Goal: Check status: Check status

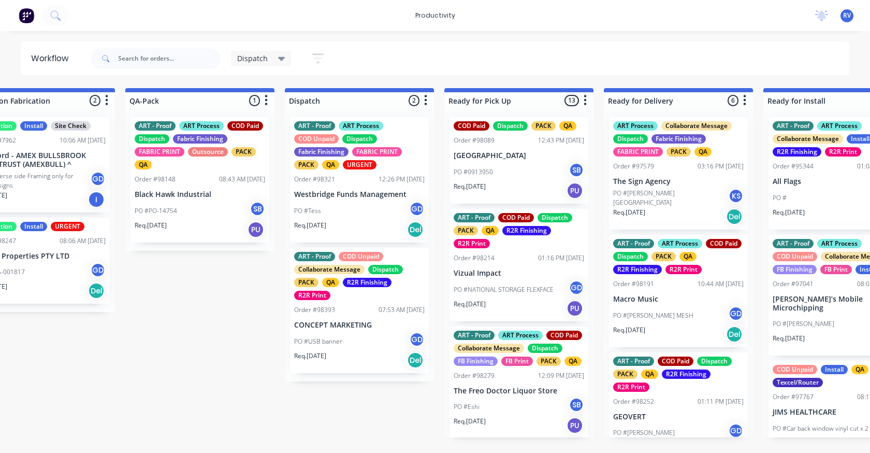
scroll to position [0, 612]
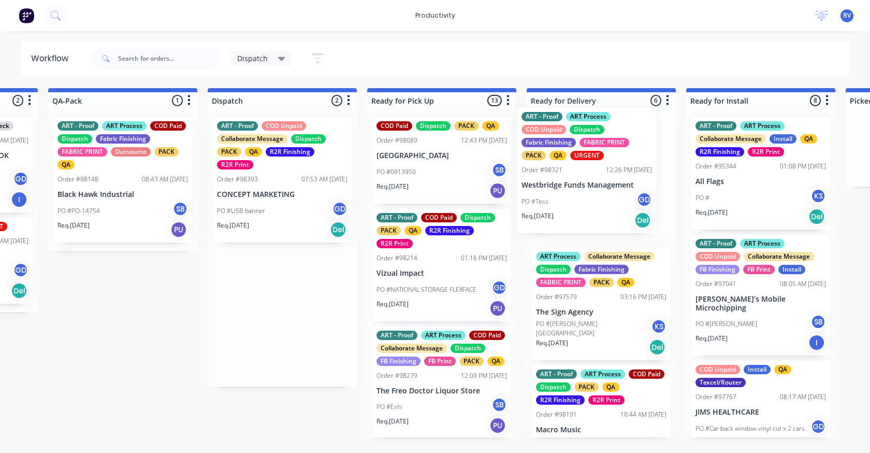
drag, startPoint x: 255, startPoint y: 155, endPoint x: 562, endPoint y: 145, distance: 307.2
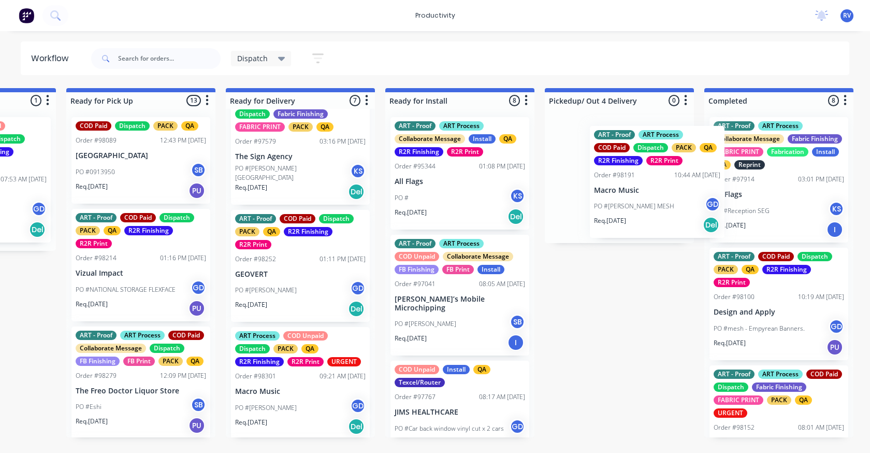
scroll to position [0, 916]
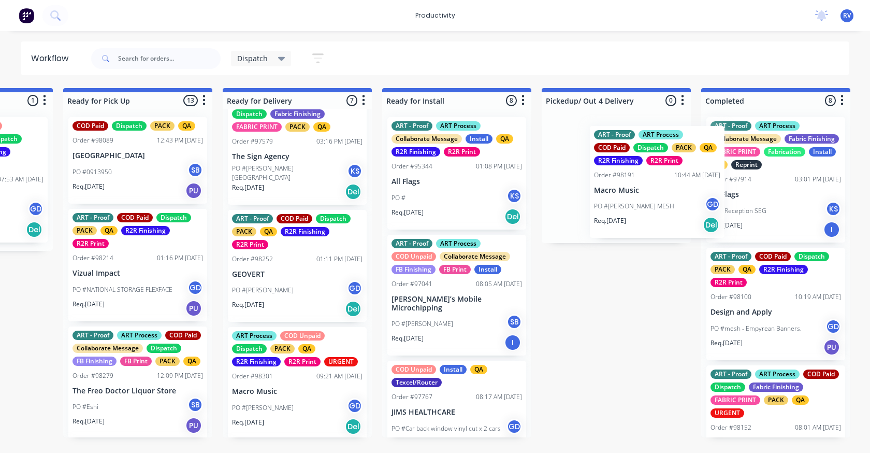
drag, startPoint x: 577, startPoint y: 272, endPoint x: 609, endPoint y: 161, distance: 115.4
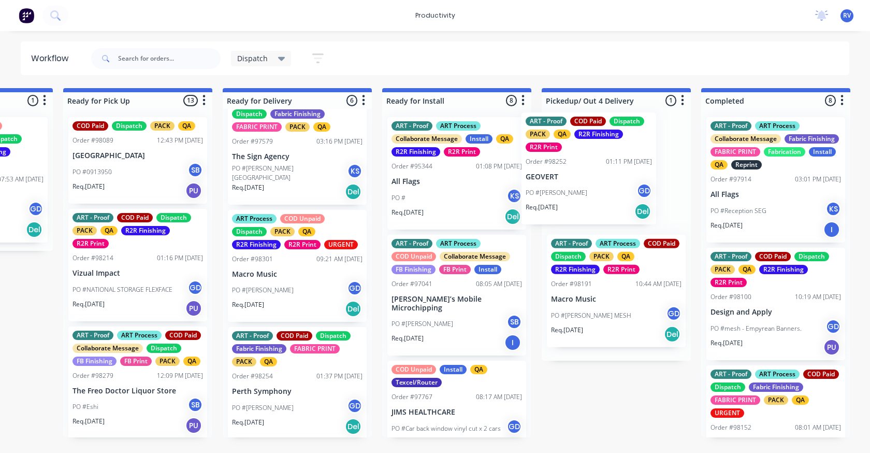
drag, startPoint x: 283, startPoint y: 302, endPoint x: 581, endPoint y: 202, distance: 314.2
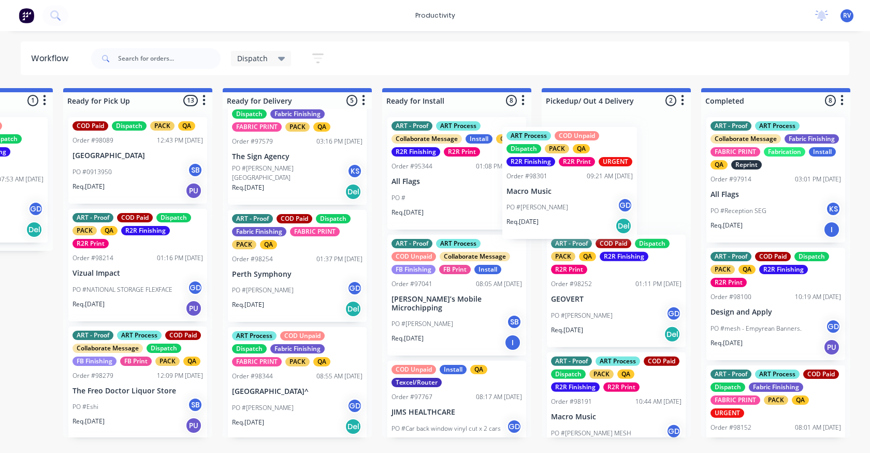
drag, startPoint x: 279, startPoint y: 289, endPoint x: 562, endPoint y: 205, distance: 295.7
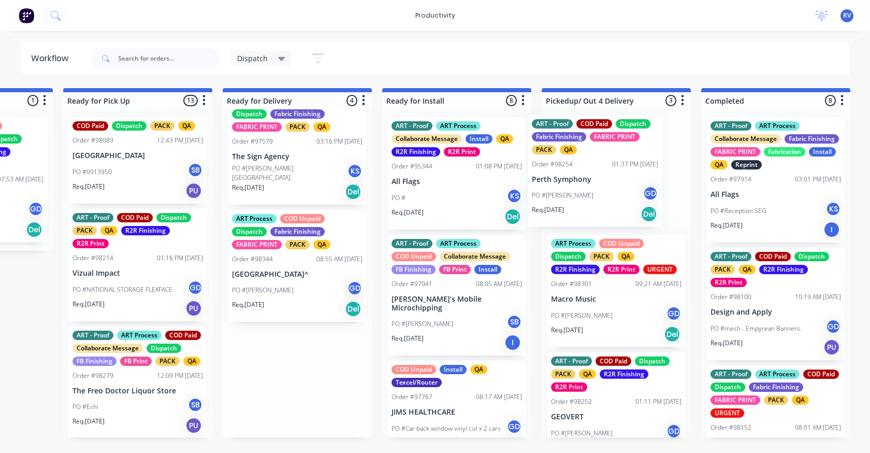
drag, startPoint x: 272, startPoint y: 290, endPoint x: 571, endPoint y: 183, distance: 317.9
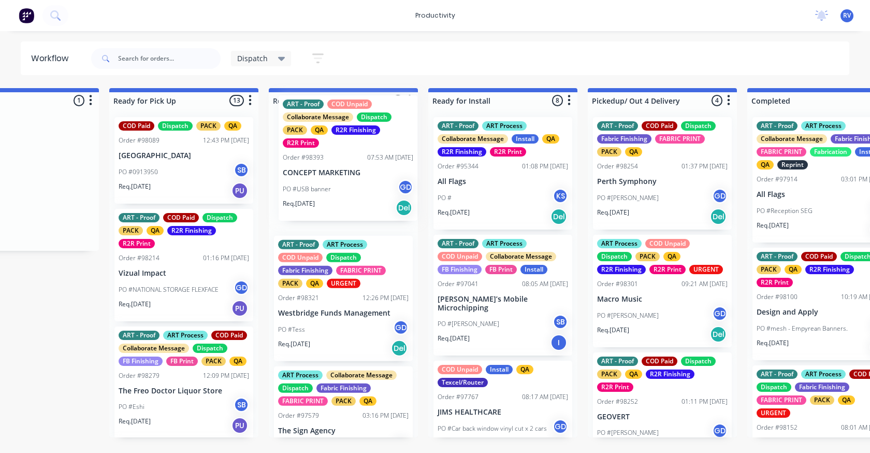
scroll to position [0, 0]
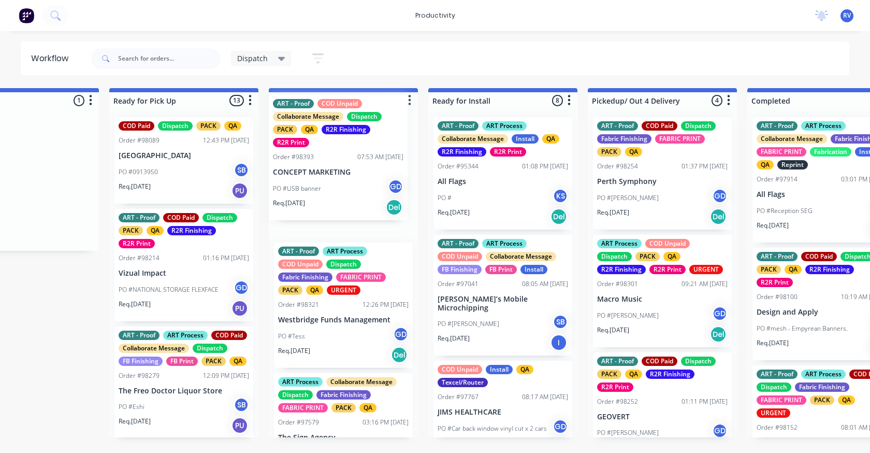
drag, startPoint x: 35, startPoint y: 204, endPoint x: 356, endPoint y: 181, distance: 322.4
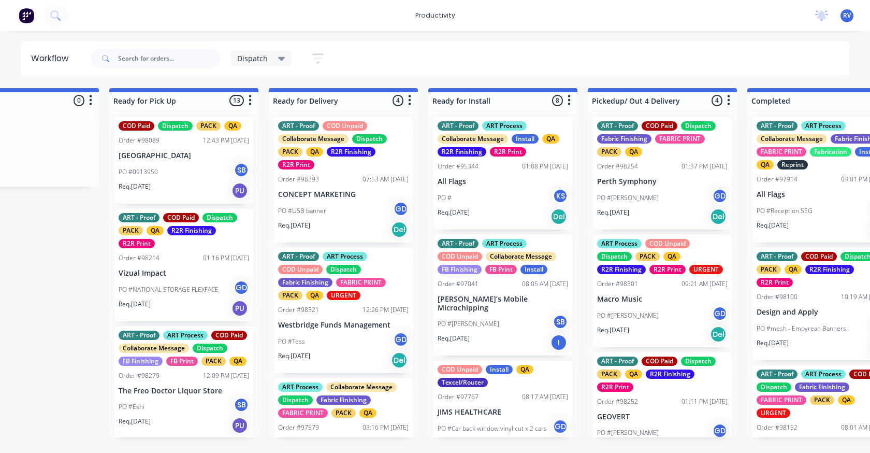
click at [346, 191] on p "CONCEPT MARKETING" at bounding box center [343, 194] width 130 height 9
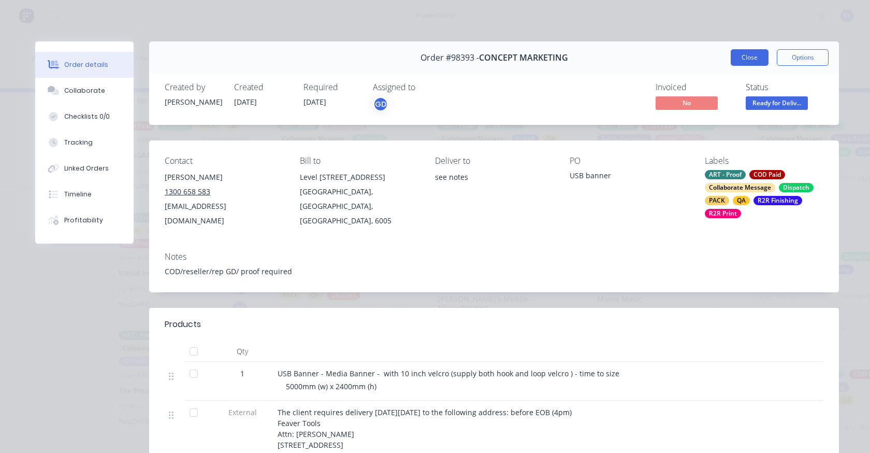
click at [738, 60] on button "Close" at bounding box center [750, 57] width 38 height 17
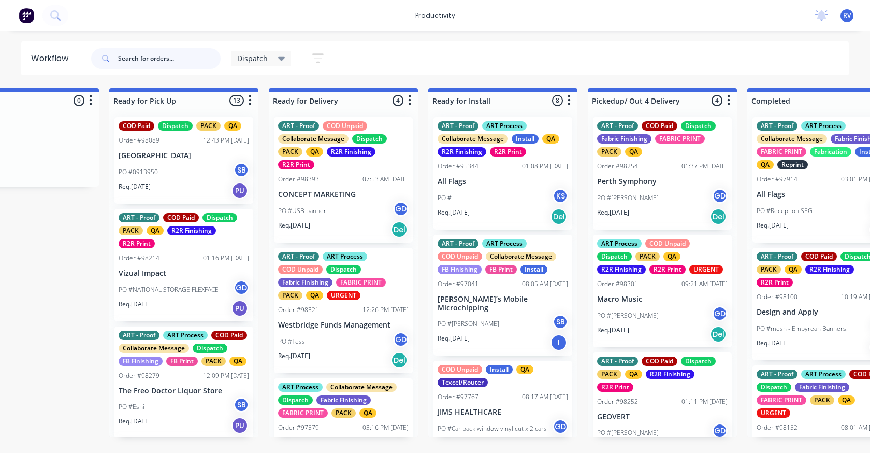
click at [146, 60] on input "text" at bounding box center [169, 58] width 103 height 21
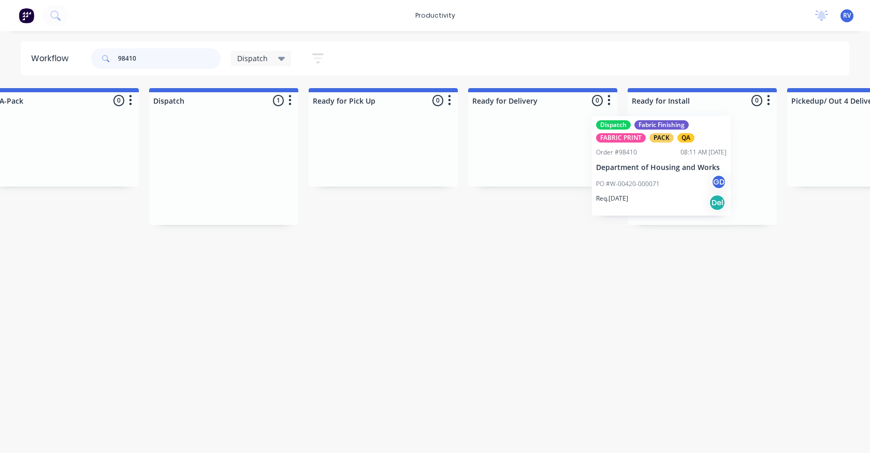
scroll to position [0, 680]
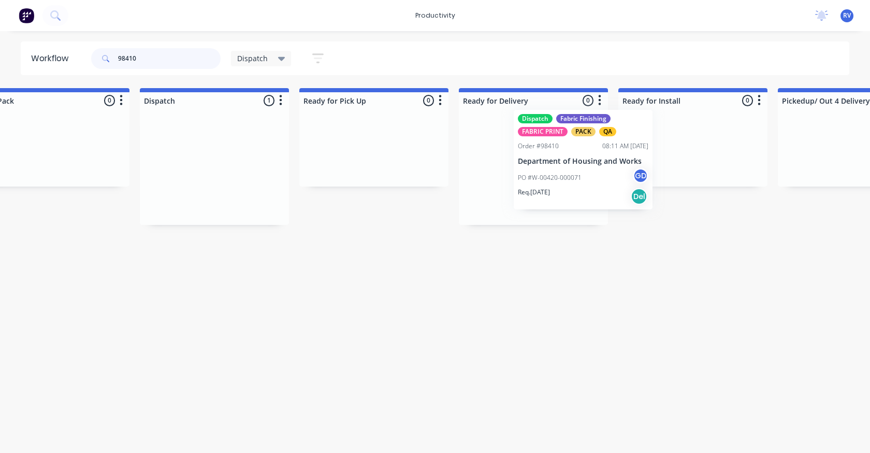
drag, startPoint x: 298, startPoint y: 164, endPoint x: 544, endPoint y: 157, distance: 246.0
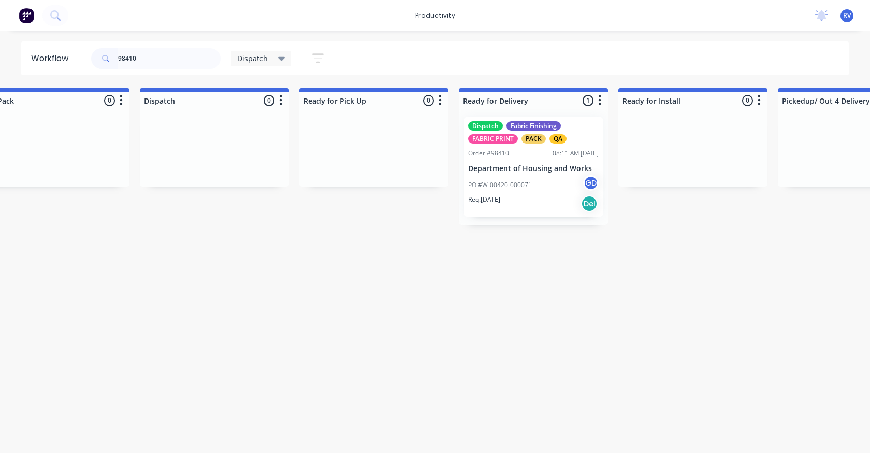
click at [542, 151] on div "Order #98410 08:11 AM [DATE]" at bounding box center [533, 153] width 130 height 9
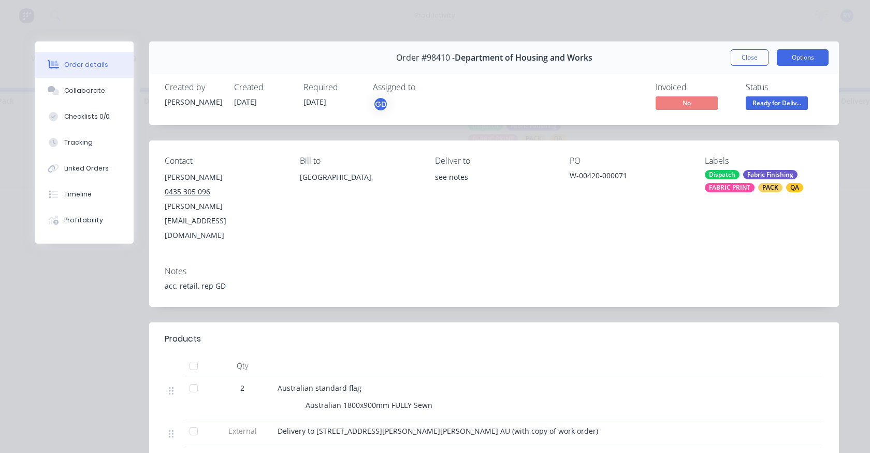
click at [802, 54] on button "Options" at bounding box center [803, 57] width 52 height 17
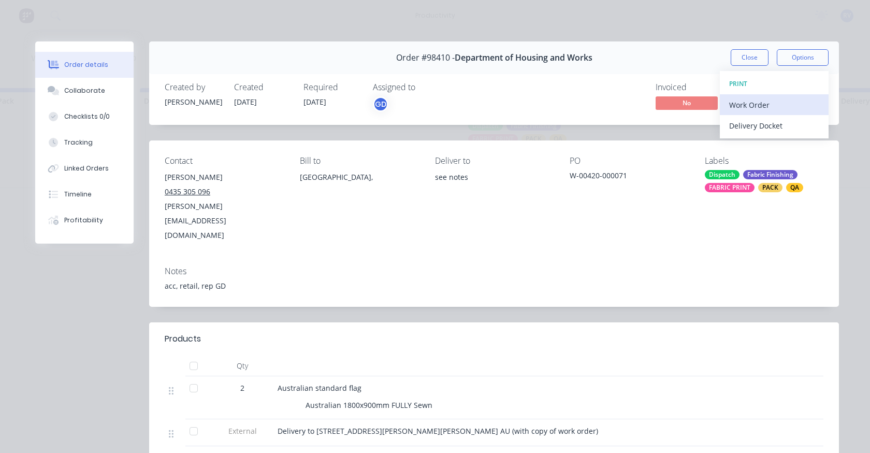
click at [750, 100] on div "Work Order" at bounding box center [774, 104] width 90 height 15
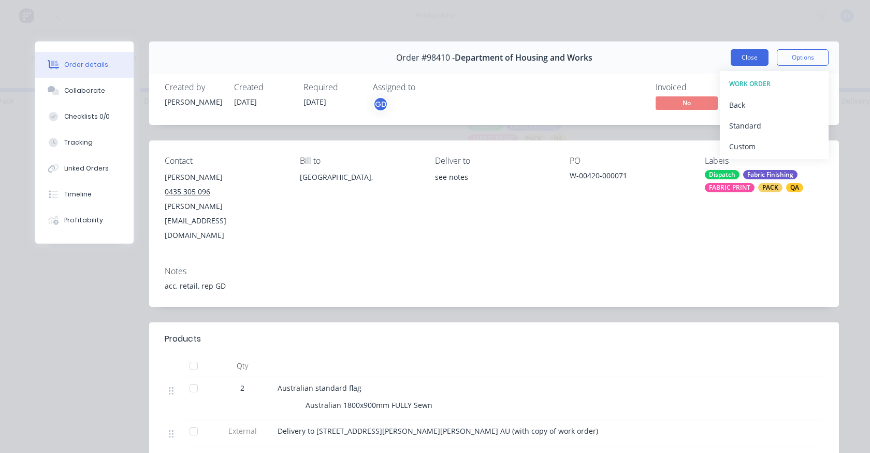
click at [762, 61] on button "Close" at bounding box center [750, 57] width 38 height 17
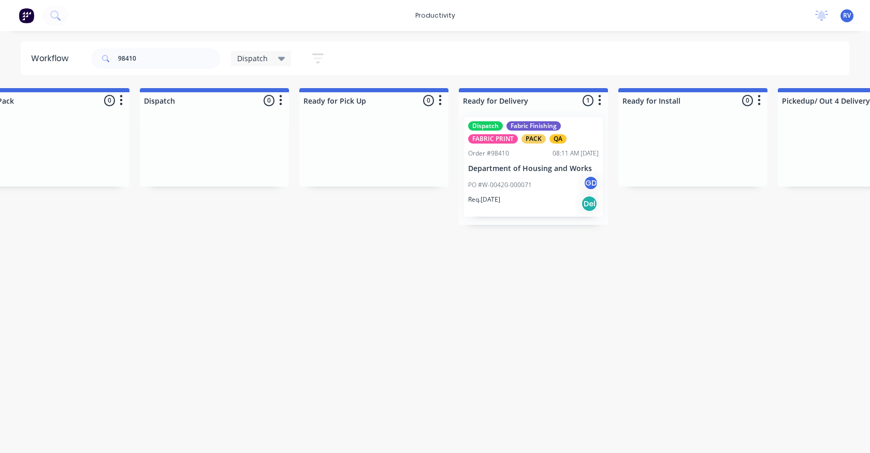
click at [550, 148] on div "Dispatch Fabric Finishing FABRIC PRINT PACK QA Order #98410 08:11 AM [DATE] Dep…" at bounding box center [533, 166] width 139 height 99
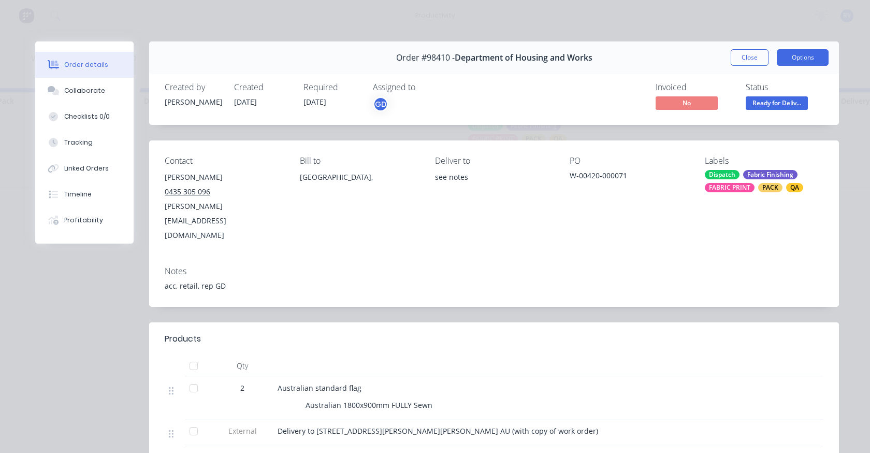
click at [797, 65] on button "Options" at bounding box center [803, 57] width 52 height 17
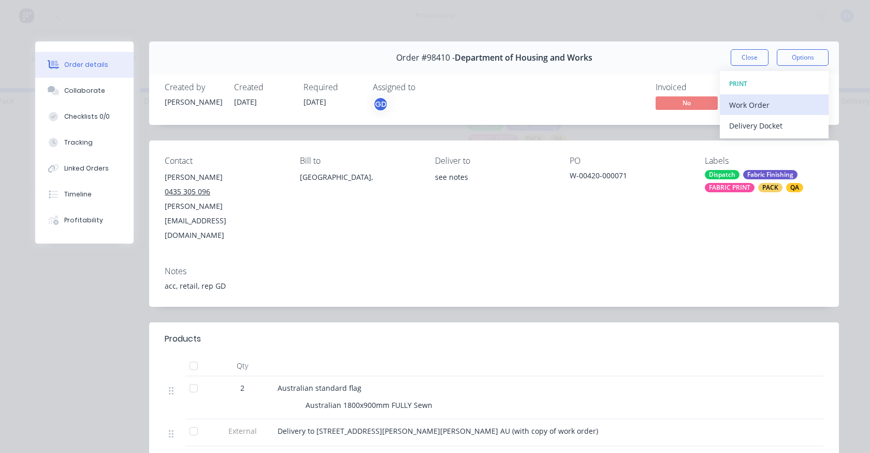
click at [737, 108] on div "Work Order" at bounding box center [774, 104] width 90 height 15
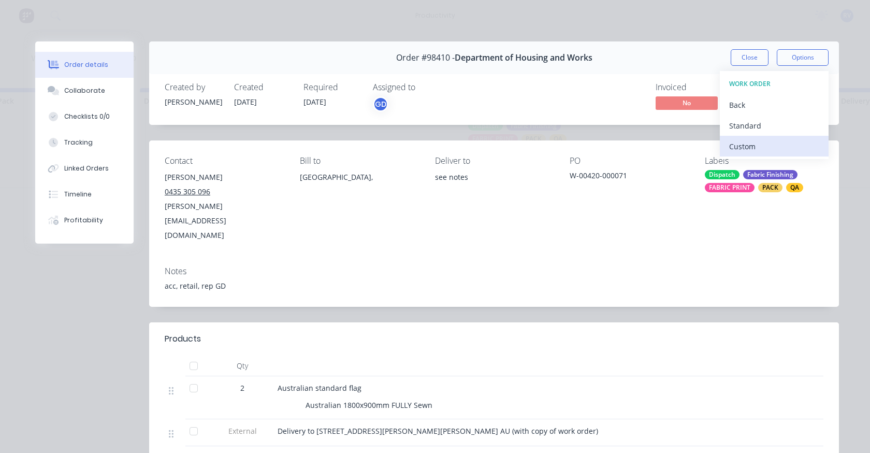
click at [730, 141] on div "Custom" at bounding box center [774, 146] width 90 height 15
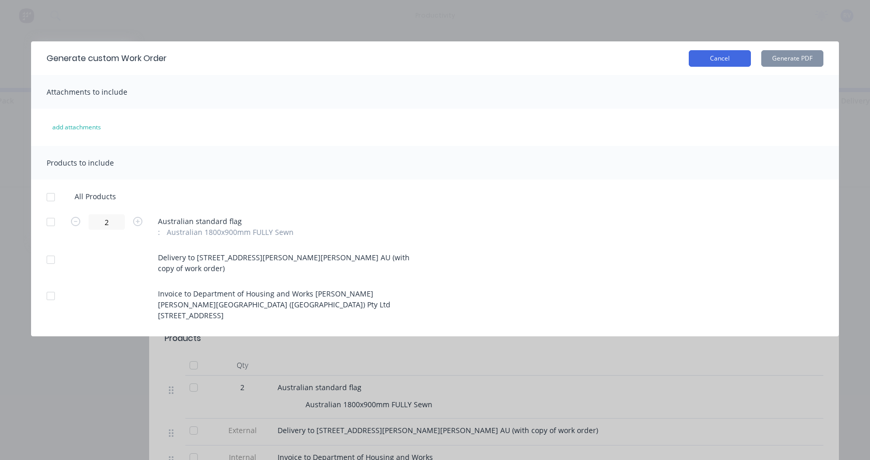
click at [719, 60] on button "Cancel" at bounding box center [720, 58] width 62 height 17
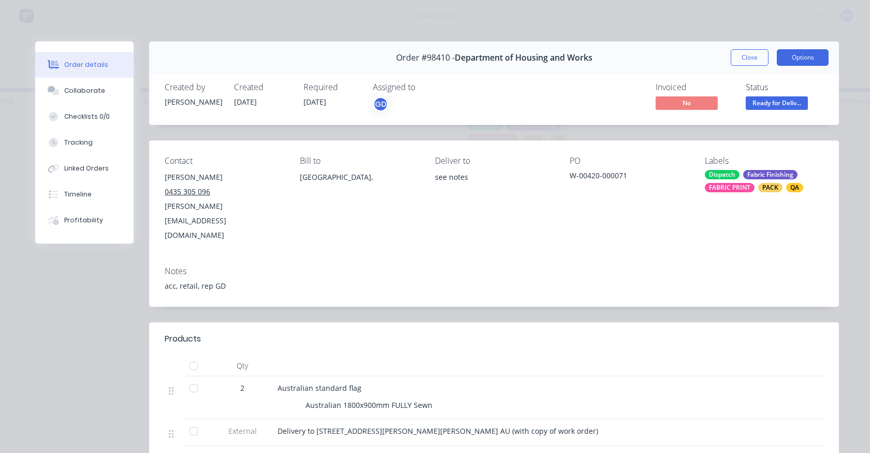
click at [795, 60] on button "Options" at bounding box center [803, 57] width 52 height 17
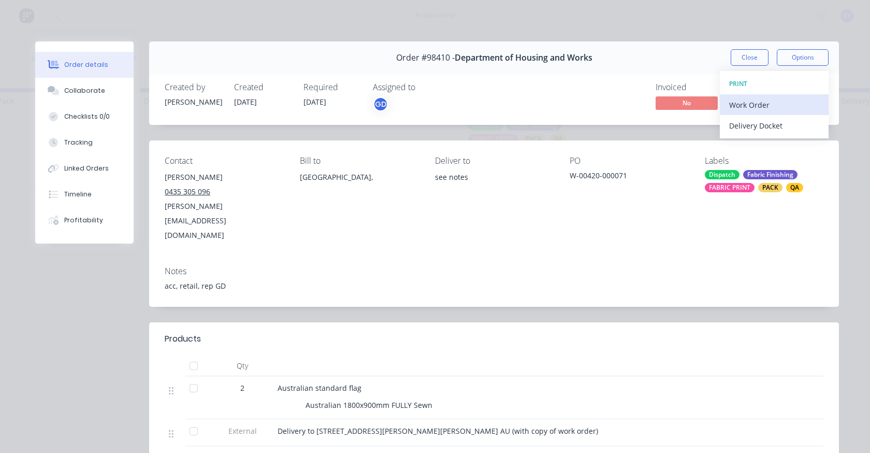
click at [736, 104] on div "Work Order" at bounding box center [774, 104] width 90 height 15
click at [733, 103] on div "Back" at bounding box center [774, 104] width 90 height 15
click at [735, 100] on div "Work Order" at bounding box center [774, 104] width 90 height 15
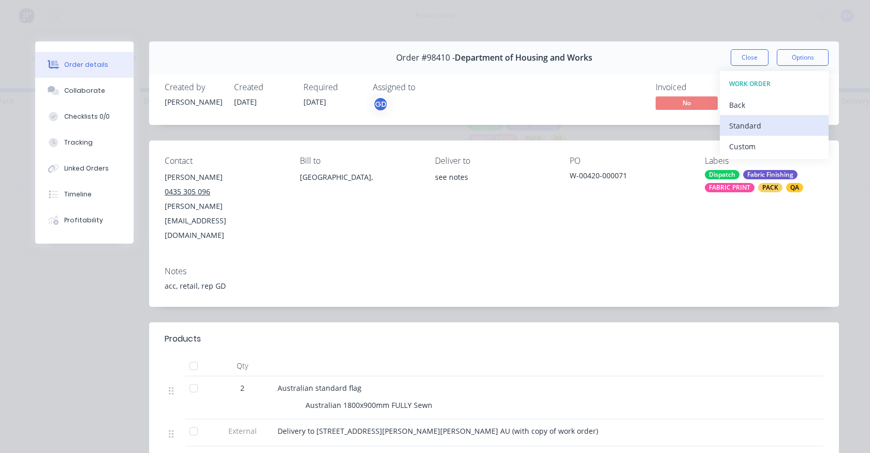
click at [740, 123] on div "Standard" at bounding box center [774, 125] width 90 height 15
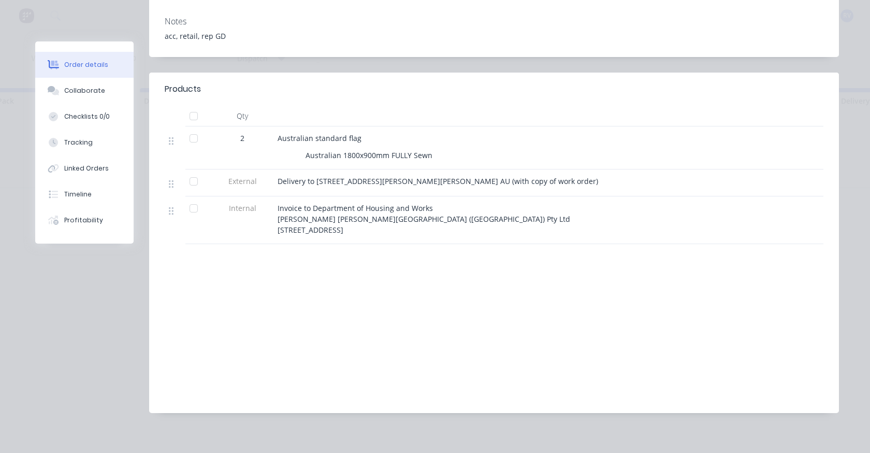
scroll to position [0, 0]
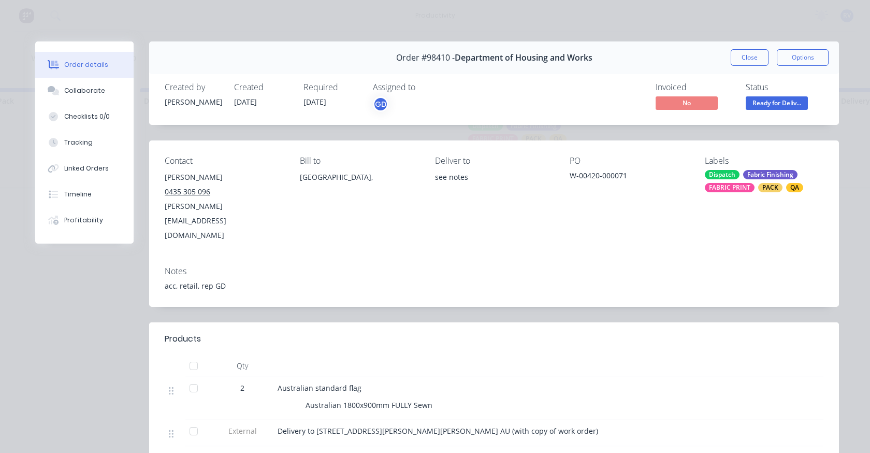
click at [734, 56] on button "Close" at bounding box center [750, 57] width 38 height 17
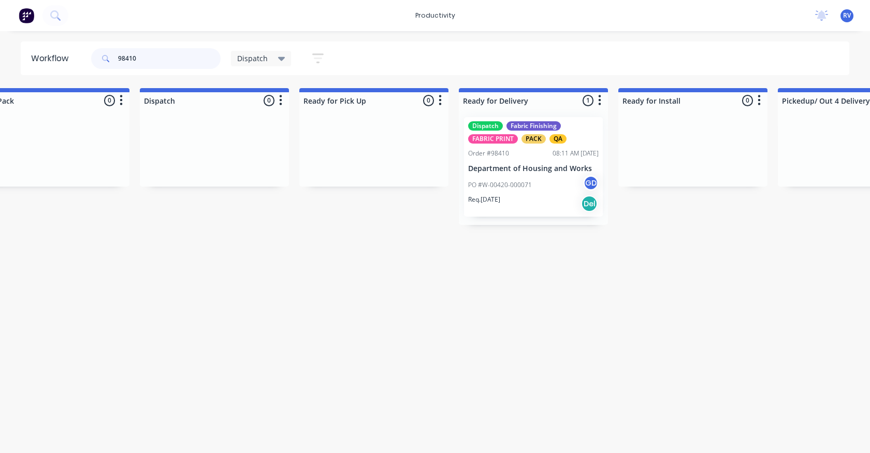
click at [191, 53] on input "98410" at bounding box center [169, 58] width 103 height 21
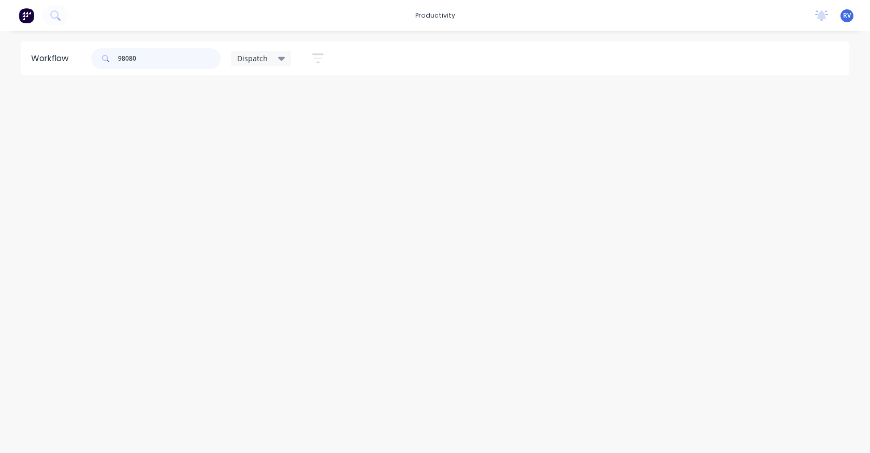
scroll to position [0, 1854]
type input "98080"
drag, startPoint x: 261, startPoint y: 56, endPoint x: 255, endPoint y: 63, distance: 9.2
click at [259, 56] on span "Dispatch" at bounding box center [252, 58] width 31 height 11
click at [252, 155] on button "Dispatch (Default)" at bounding box center [294, 156] width 110 height 12
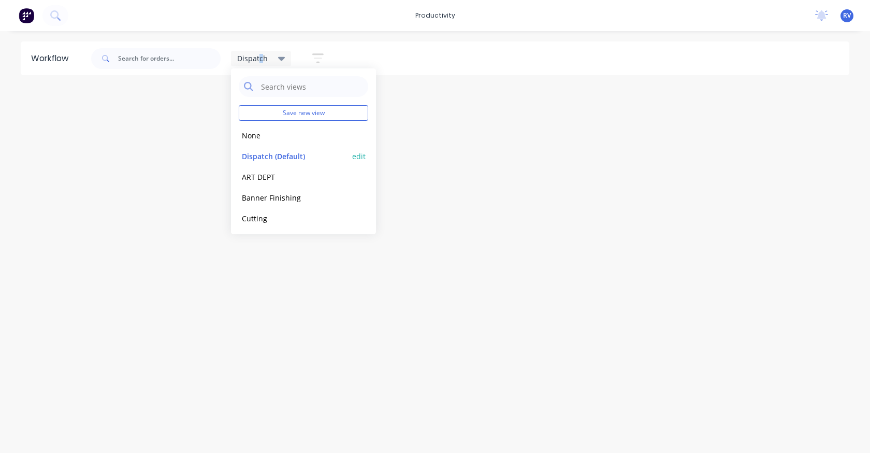
scroll to position [0, 0]
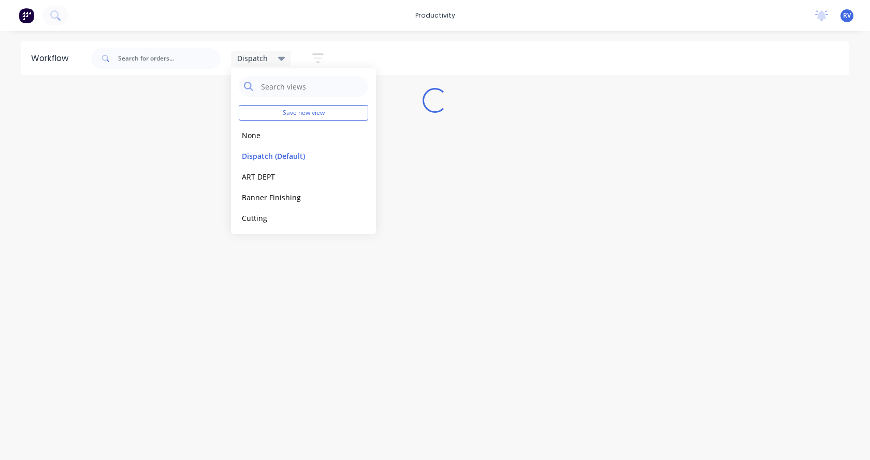
click at [171, 186] on div "Workflow Dispatch Save new view None edit Dispatch (Default) edit ART DEPT edit…" at bounding box center [435, 240] width 870 height 398
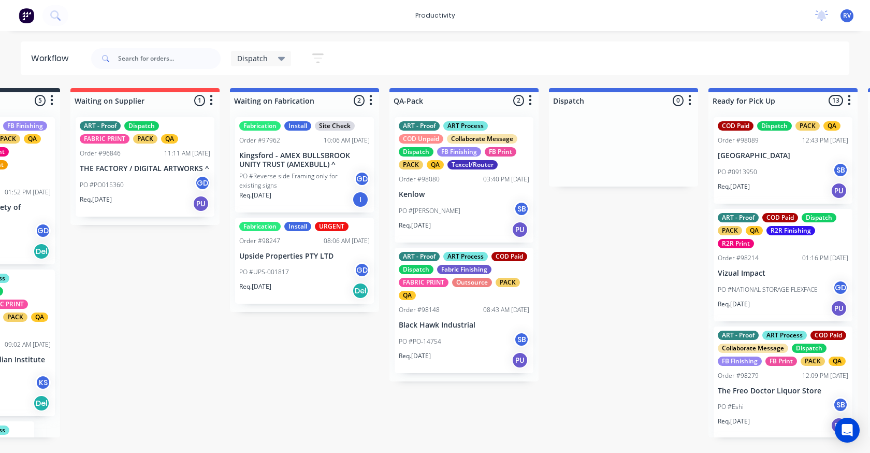
scroll to position [0, 431]
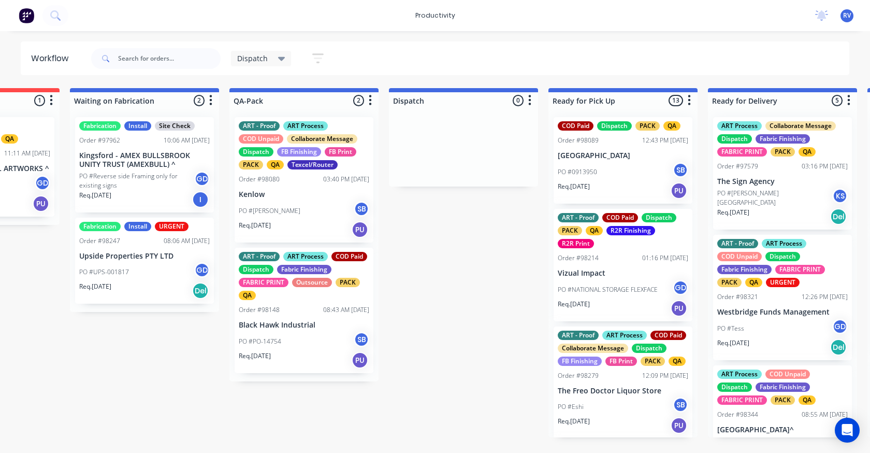
click at [312, 183] on div "Order #98080 03:40 PM 25/07/25" at bounding box center [304, 178] width 130 height 9
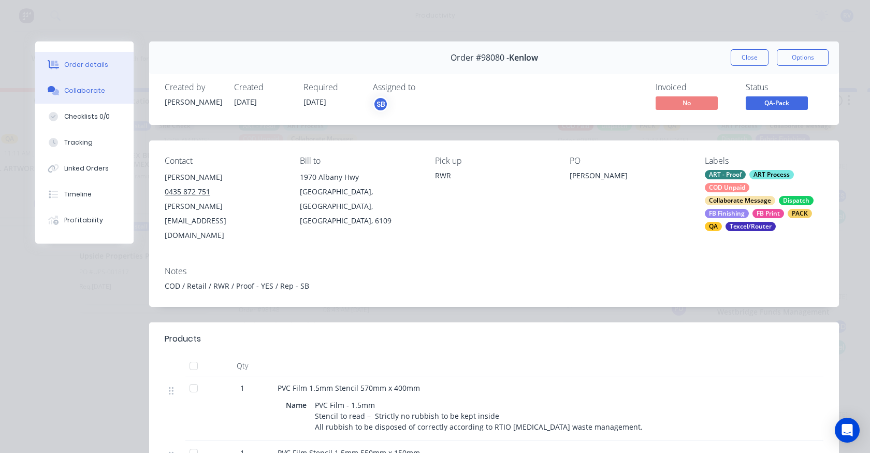
click at [70, 91] on div "Collaborate" at bounding box center [84, 90] width 41 height 9
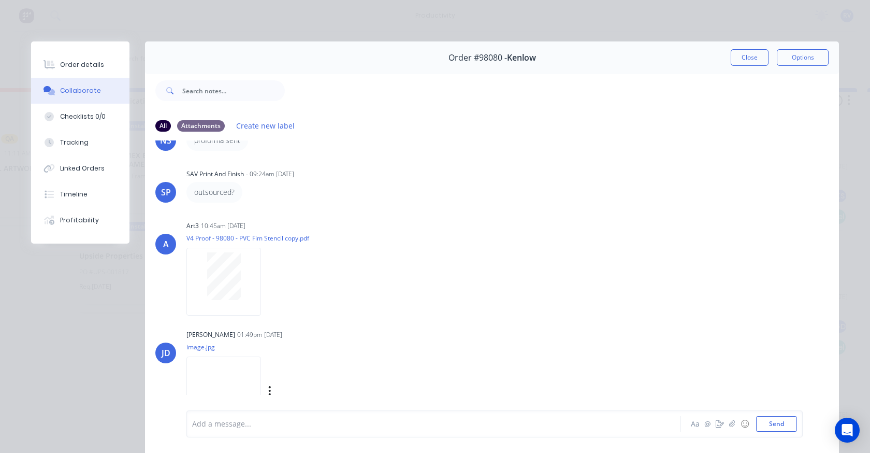
scroll to position [314, 0]
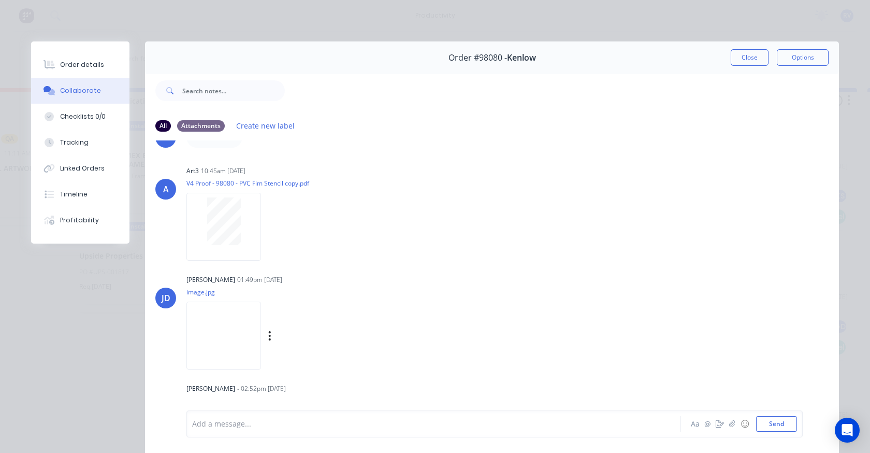
click at [261, 334] on img at bounding box center [223, 335] width 75 height 68
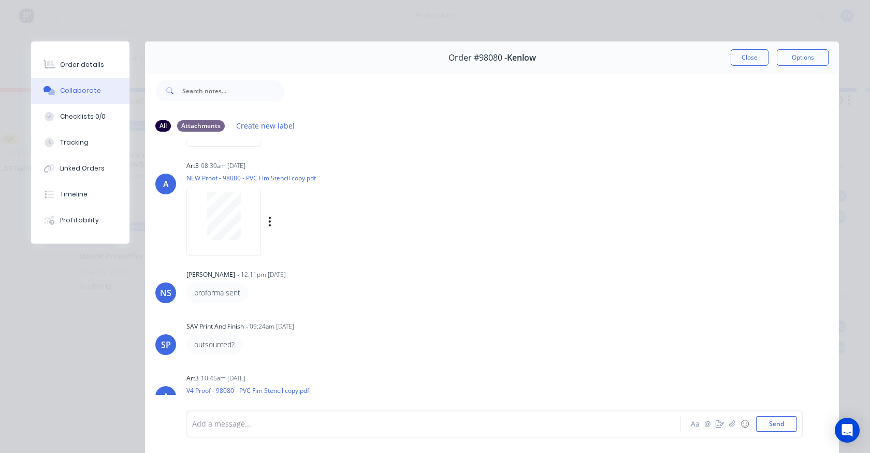
scroll to position [0, 0]
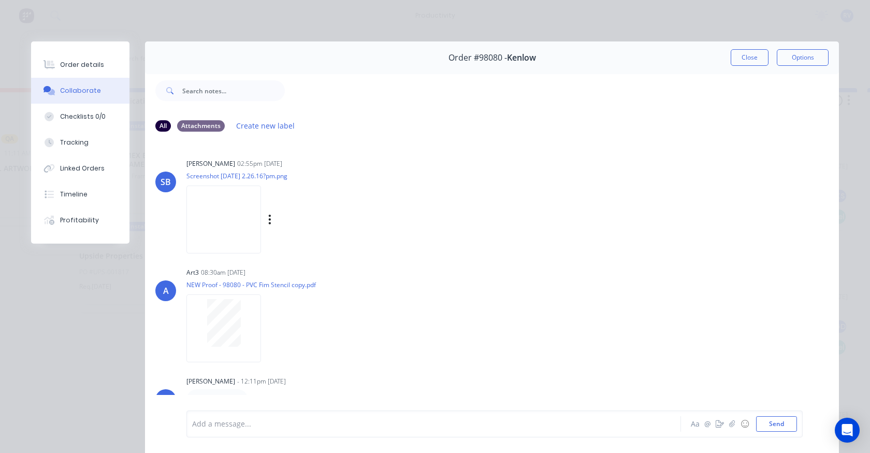
click at [222, 234] on img at bounding box center [223, 219] width 75 height 68
click at [732, 53] on button "Close" at bounding box center [750, 57] width 38 height 17
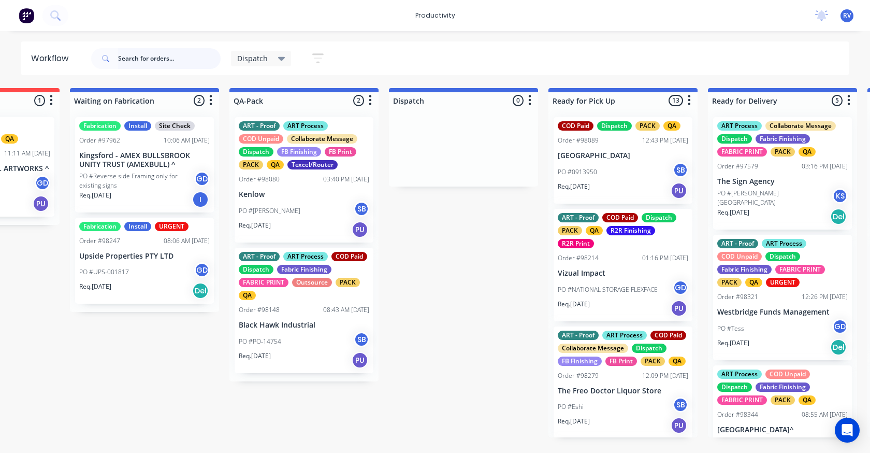
click at [148, 62] on input "text" at bounding box center [169, 58] width 103 height 21
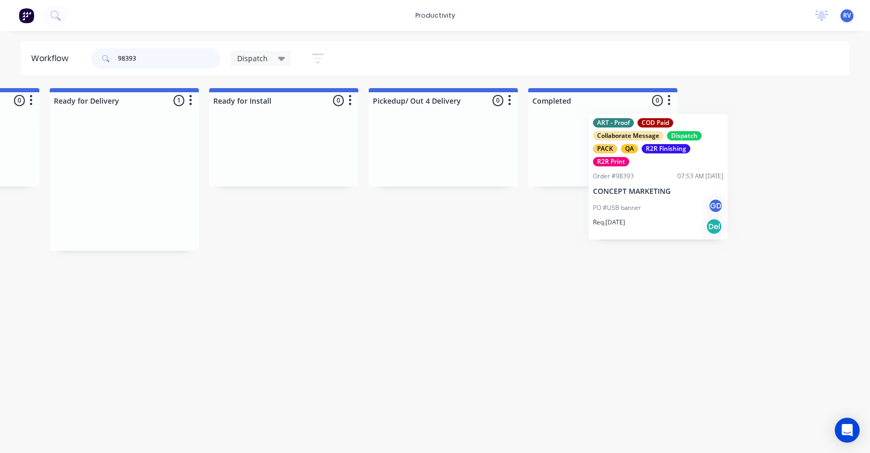
scroll to position [0, 1126]
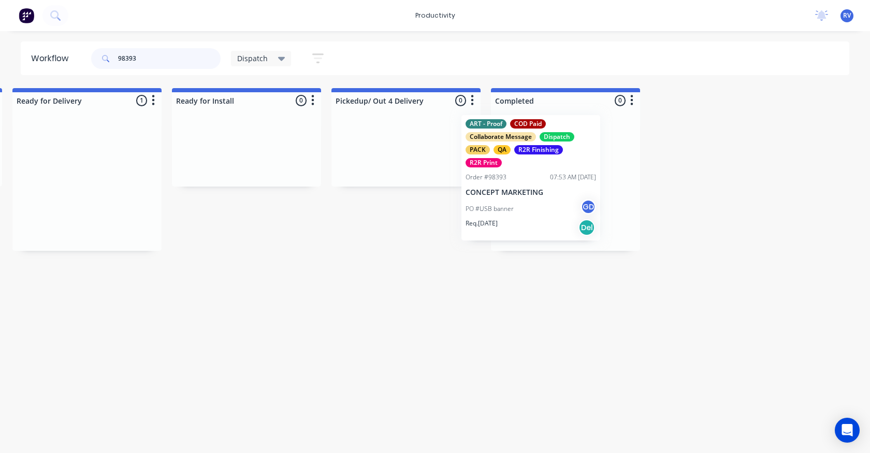
drag, startPoint x: 455, startPoint y: 161, endPoint x: 513, endPoint y: 169, distance: 58.5
click at [513, 170] on div "Submitted 0 Sort By Created date Required date Order number Customer name Most …" at bounding box center [855, 169] width 3979 height 163
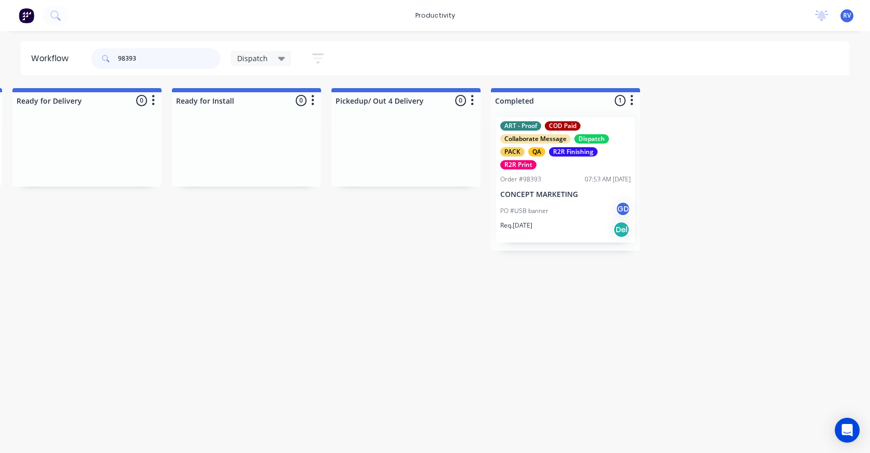
type input "98393"
drag, startPoint x: 257, startPoint y: 57, endPoint x: 255, endPoint y: 66, distance: 8.5
click at [256, 57] on span "Dispatch" at bounding box center [252, 58] width 31 height 11
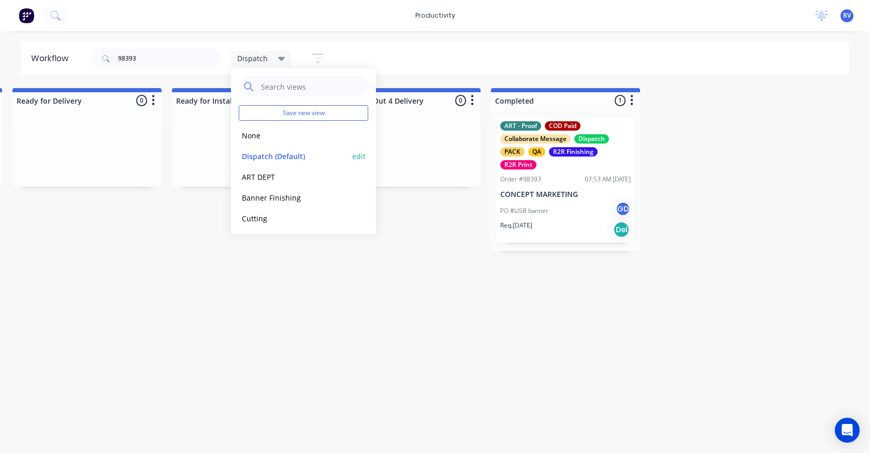
click at [261, 152] on button "Dispatch (Default)" at bounding box center [294, 156] width 110 height 12
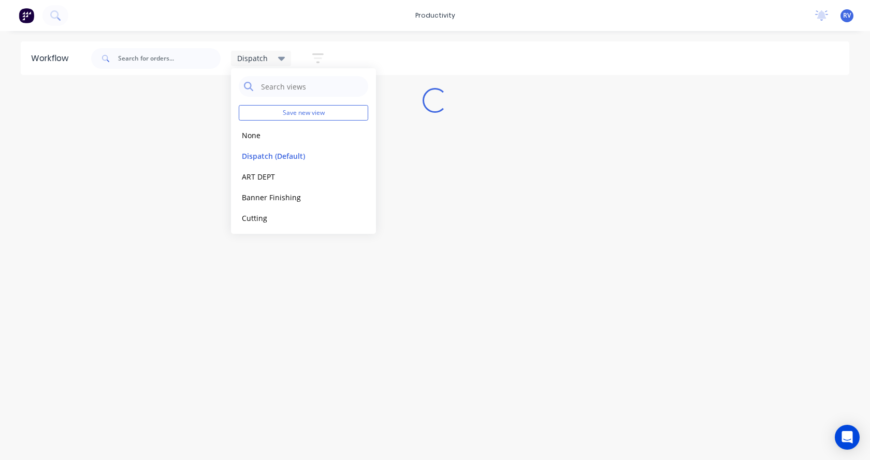
click at [265, 259] on div "Workflow Dispatch Save new view None edit Dispatch (Default) edit ART DEPT edit…" at bounding box center [435, 240] width 870 height 398
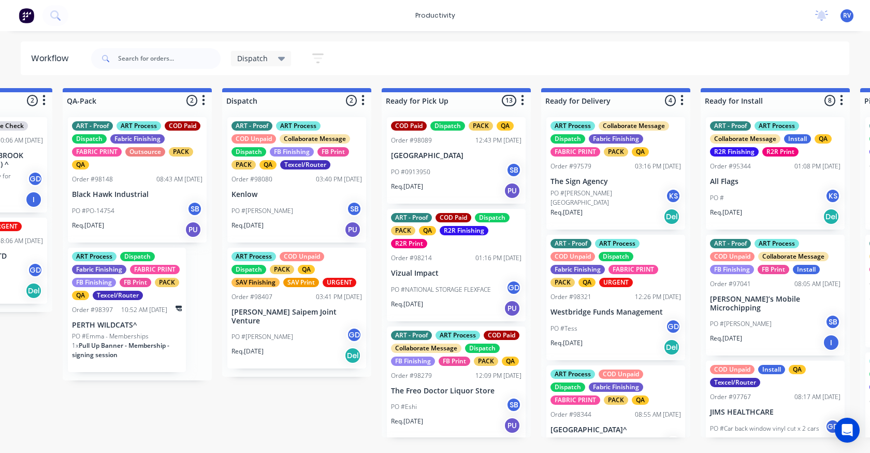
scroll to position [0, 600]
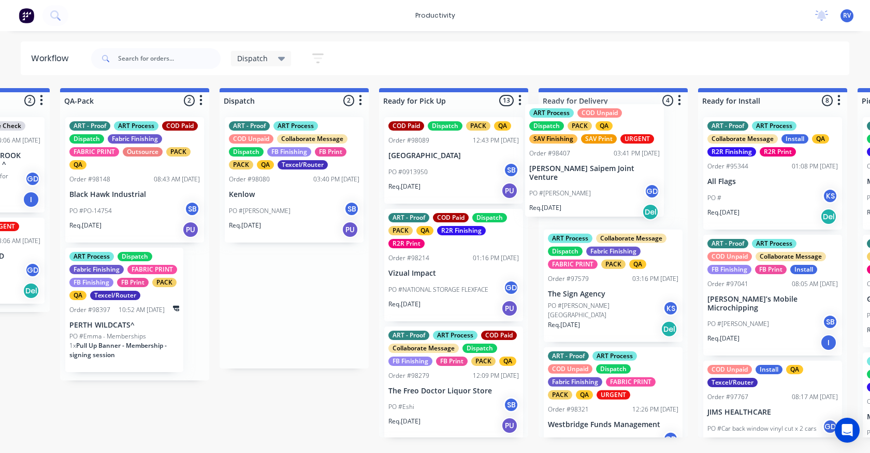
drag, startPoint x: 297, startPoint y: 313, endPoint x: 592, endPoint y: 175, distance: 325.9
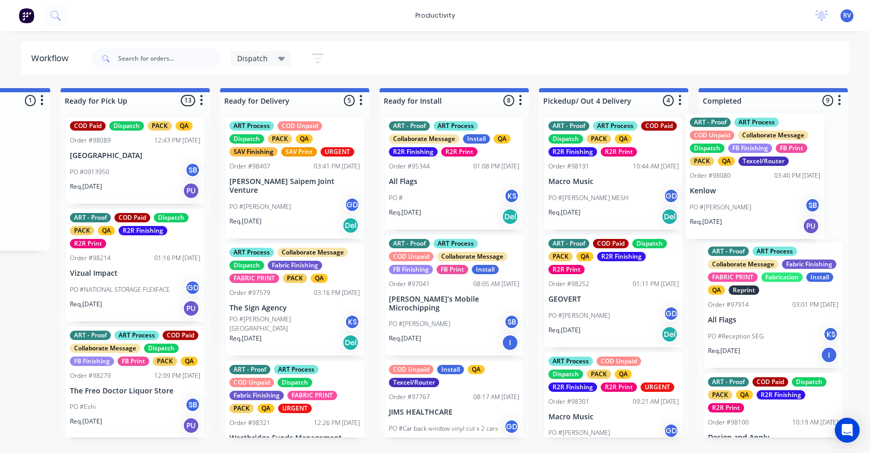
scroll to position [0, 922]
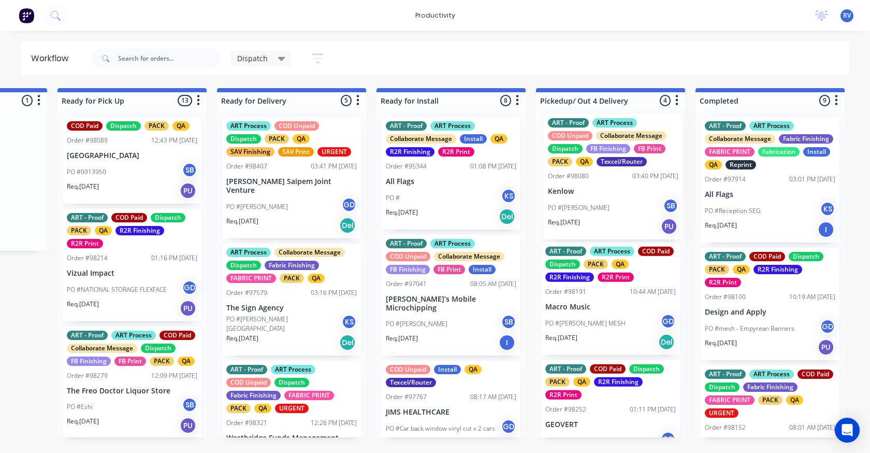
drag, startPoint x: 288, startPoint y: 161, endPoint x: 609, endPoint y: 149, distance: 321.3
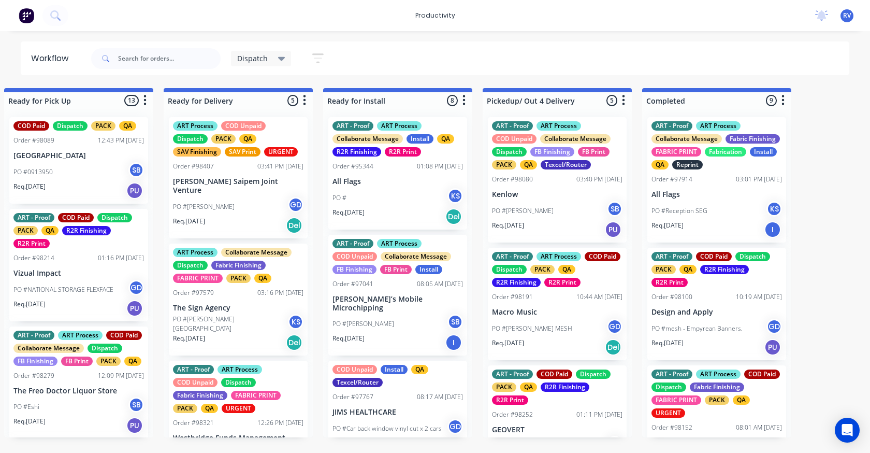
scroll to position [263, 0]
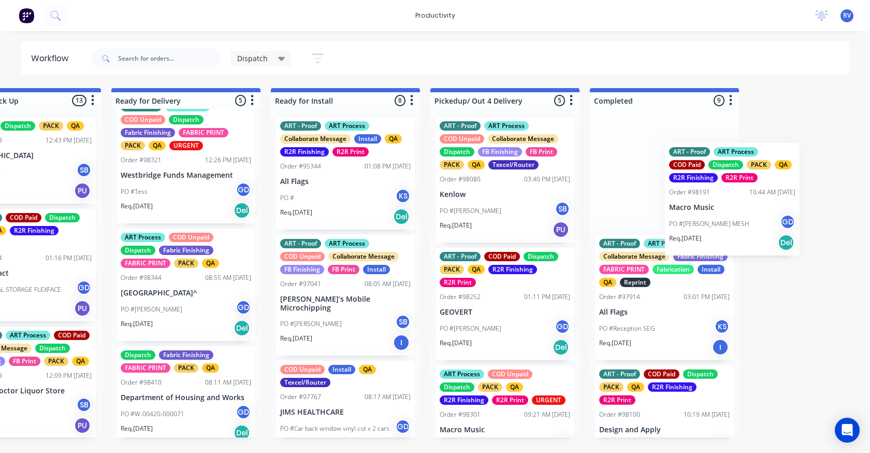
drag, startPoint x: 542, startPoint y: 315, endPoint x: 649, endPoint y: 194, distance: 162.1
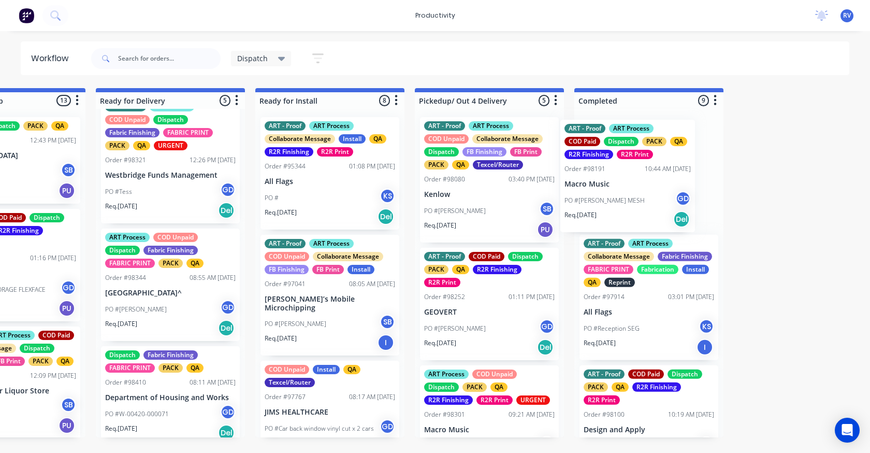
drag, startPoint x: 491, startPoint y: 301, endPoint x: 640, endPoint y: 157, distance: 207.6
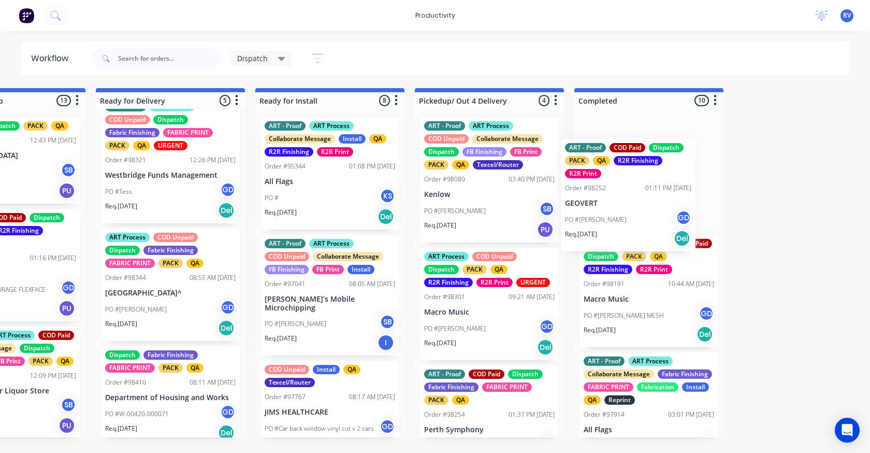
drag, startPoint x: 503, startPoint y: 304, endPoint x: 628, endPoint y: 175, distance: 179.8
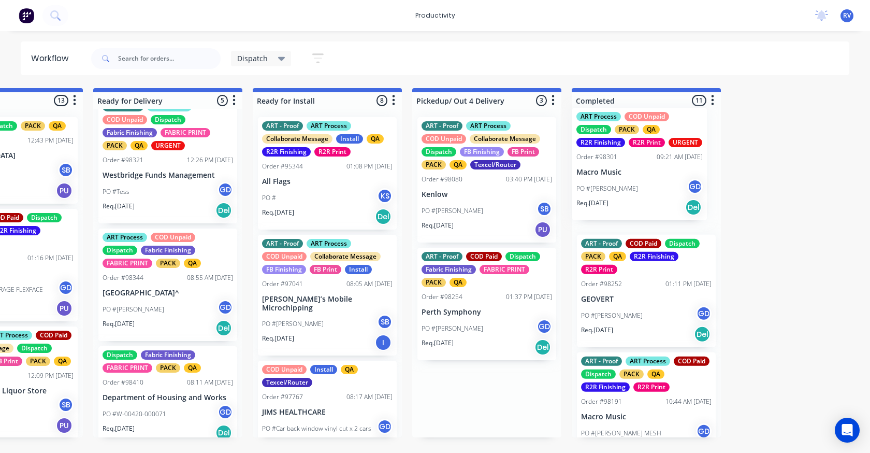
drag, startPoint x: 467, startPoint y: 312, endPoint x: 624, endPoint y: 170, distance: 211.9
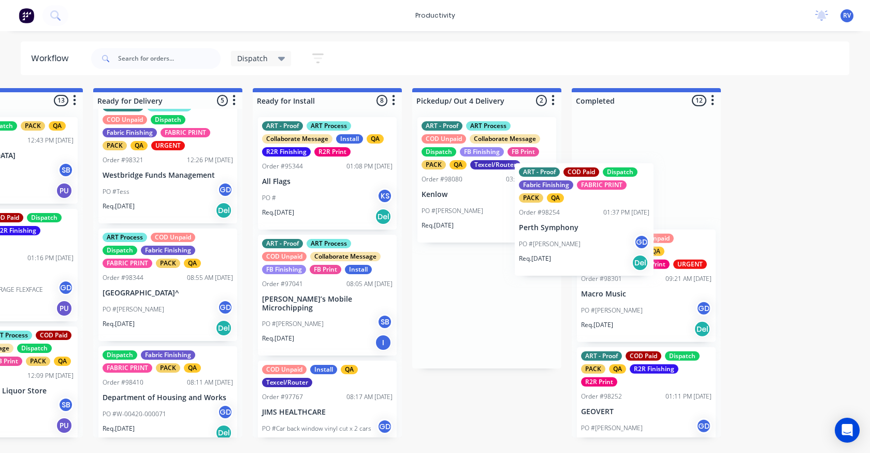
drag, startPoint x: 480, startPoint y: 309, endPoint x: 643, endPoint y: 161, distance: 219.9
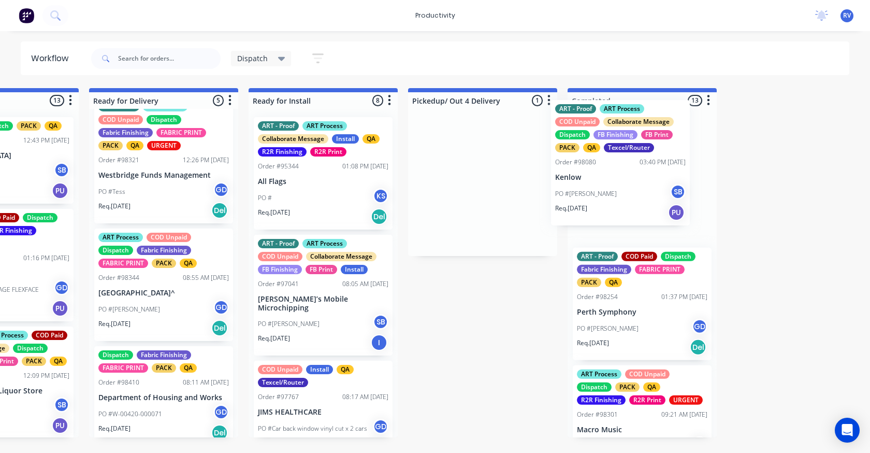
drag, startPoint x: 474, startPoint y: 188, endPoint x: 662, endPoint y: 168, distance: 189.5
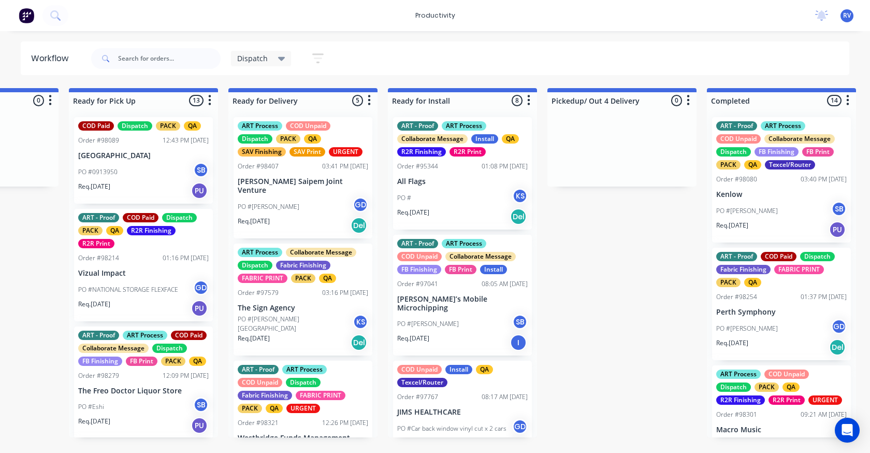
scroll to position [52, 0]
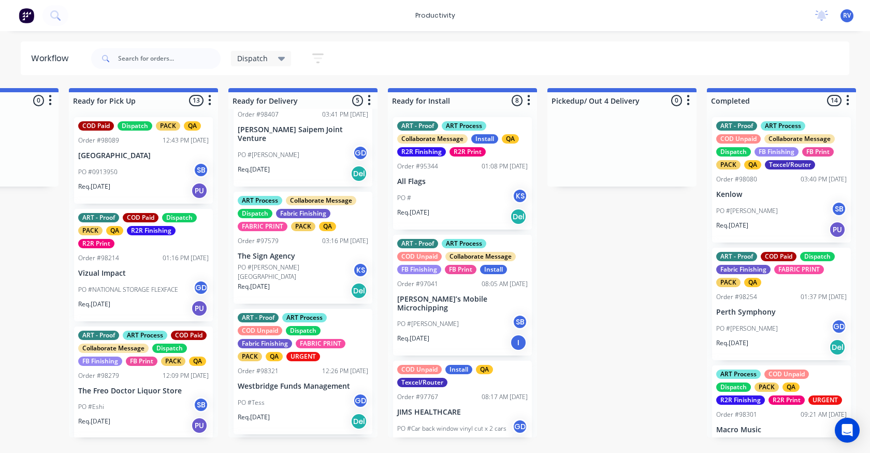
click at [296, 253] on div "ART Process Collaborate Message Dispatch Fabric Finishing FABRIC PRINT PACK QA …" at bounding box center [303, 248] width 139 height 112
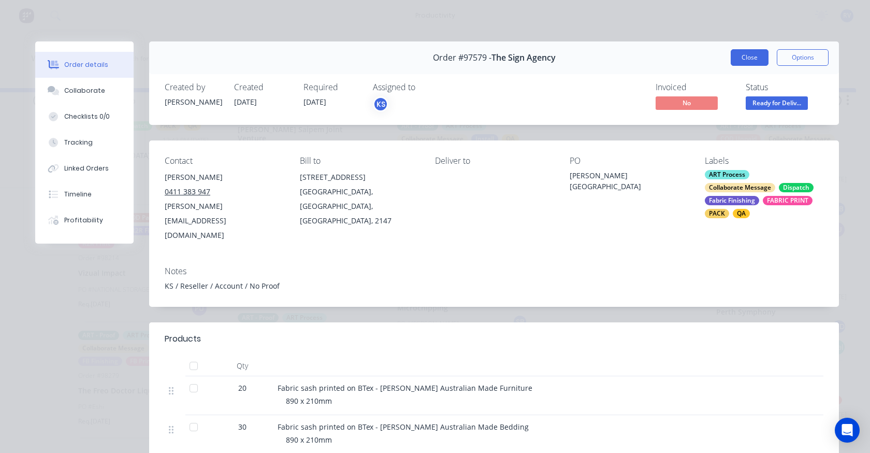
click at [748, 53] on button "Close" at bounding box center [750, 57] width 38 height 17
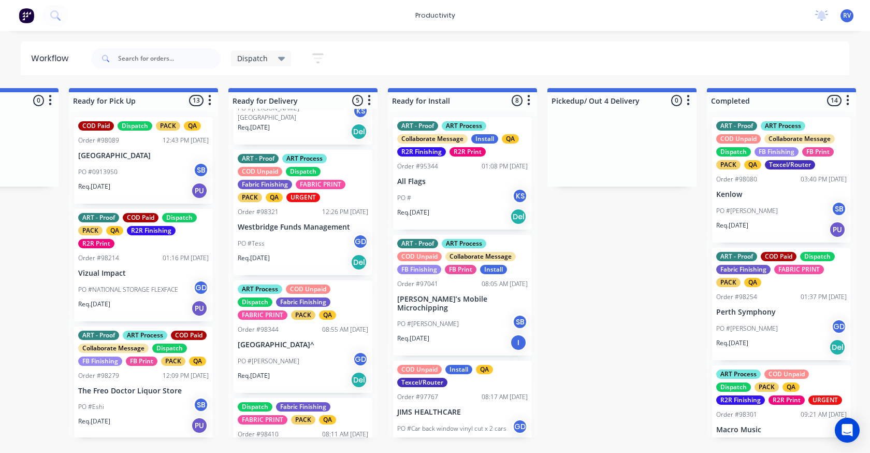
scroll to position [0, 0]
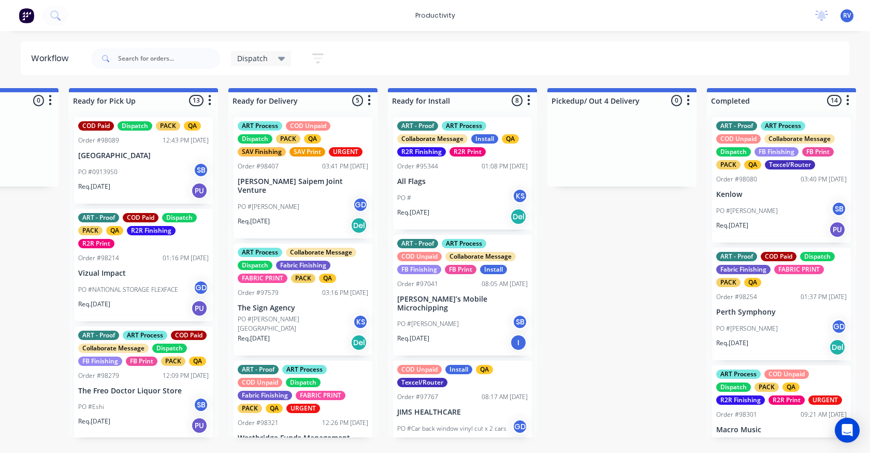
click at [300, 315] on p "PO #[PERSON_NAME][GEOGRAPHIC_DATA]" at bounding box center [295, 323] width 115 height 19
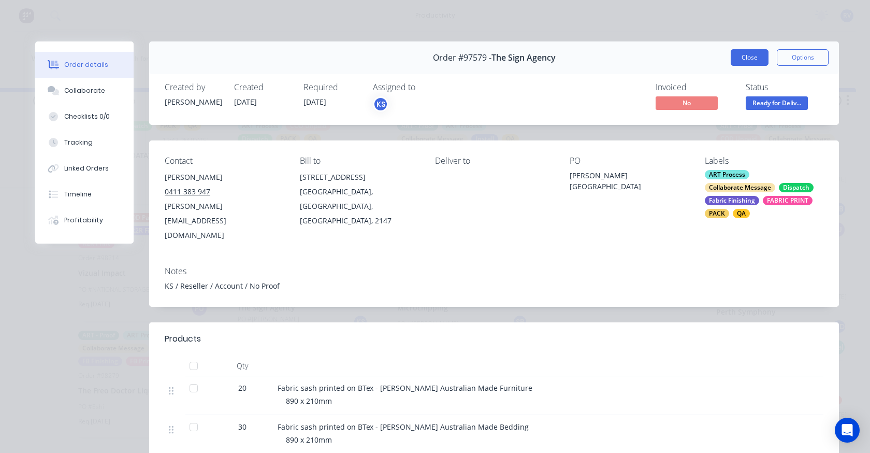
drag, startPoint x: 744, startPoint y: 60, endPoint x: 694, endPoint y: 67, distance: 50.2
click at [743, 60] on button "Close" at bounding box center [750, 57] width 38 height 17
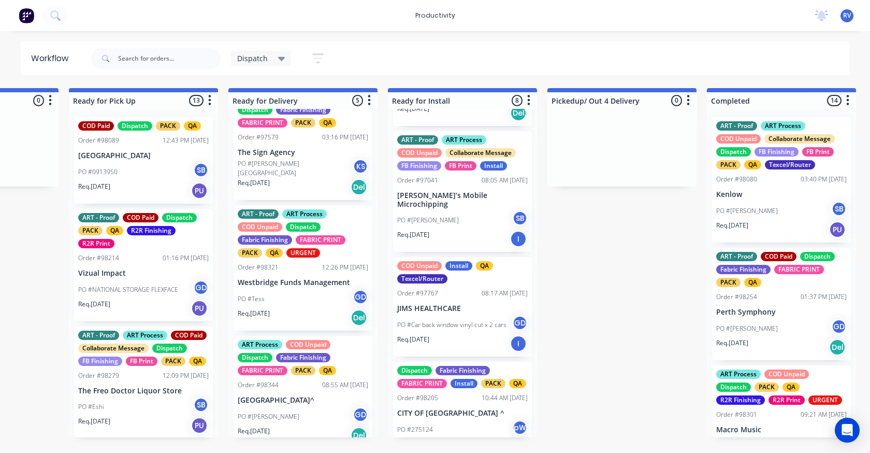
scroll to position [259, 0]
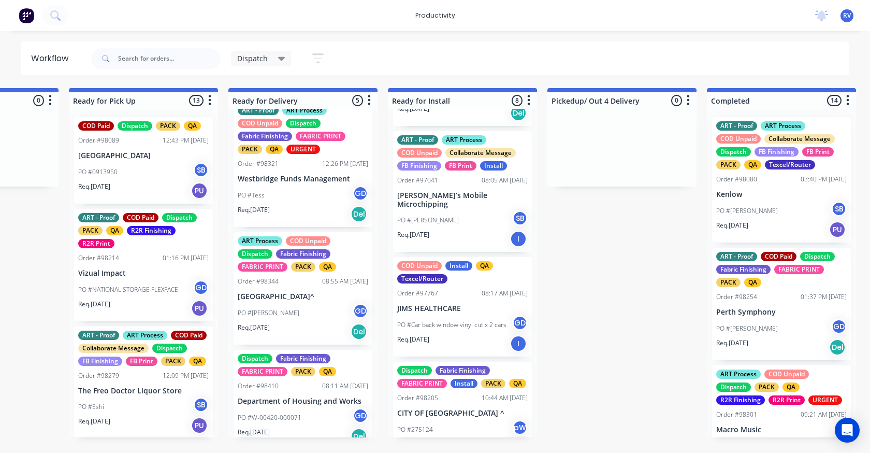
click at [301, 205] on div "Req. 26/08/25 Del" at bounding box center [303, 214] width 130 height 18
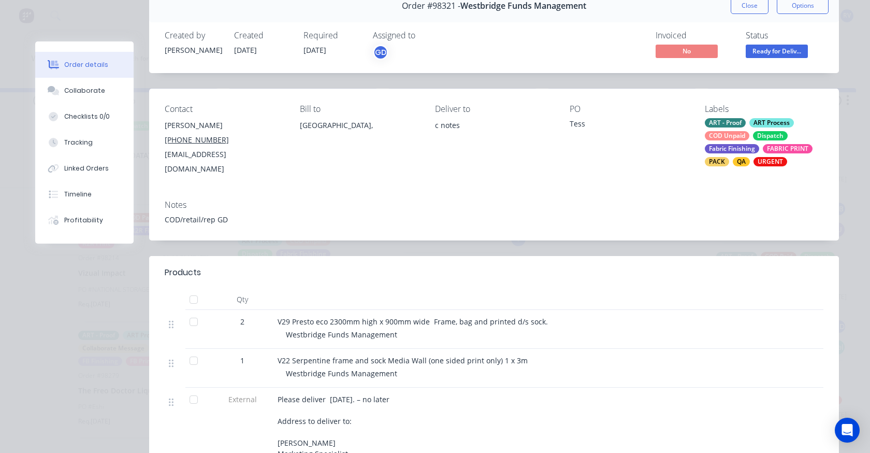
scroll to position [0, 0]
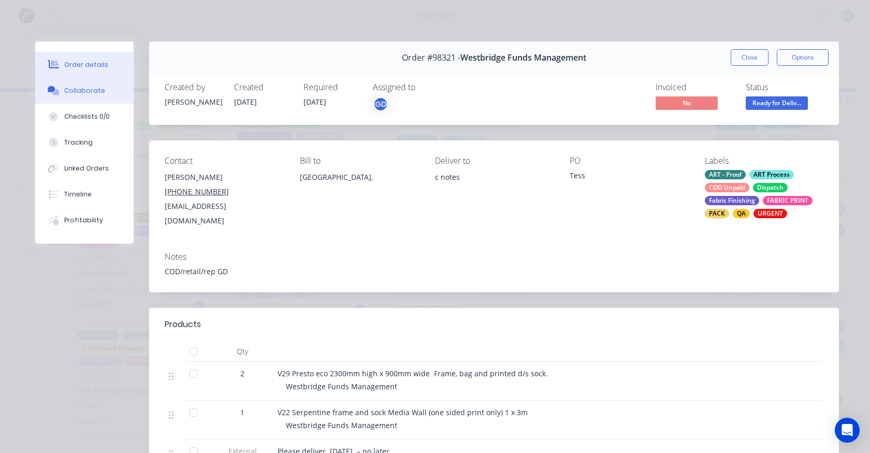
click at [93, 96] on button "Collaborate" at bounding box center [84, 91] width 98 height 26
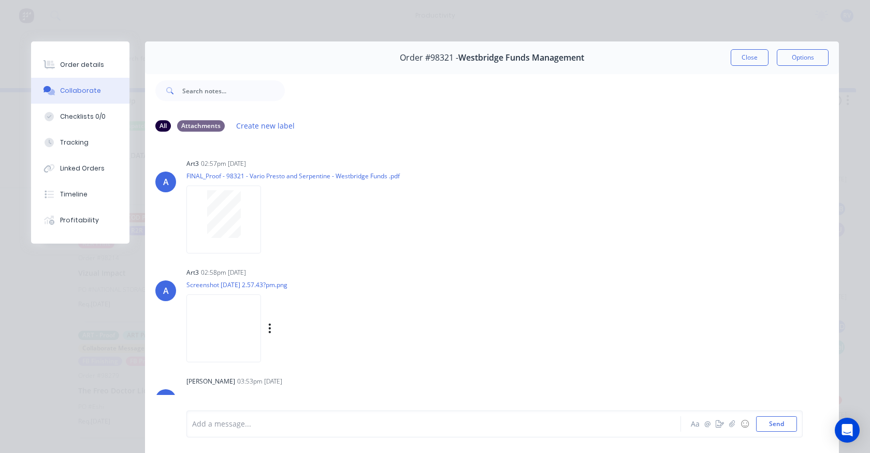
scroll to position [104, 0]
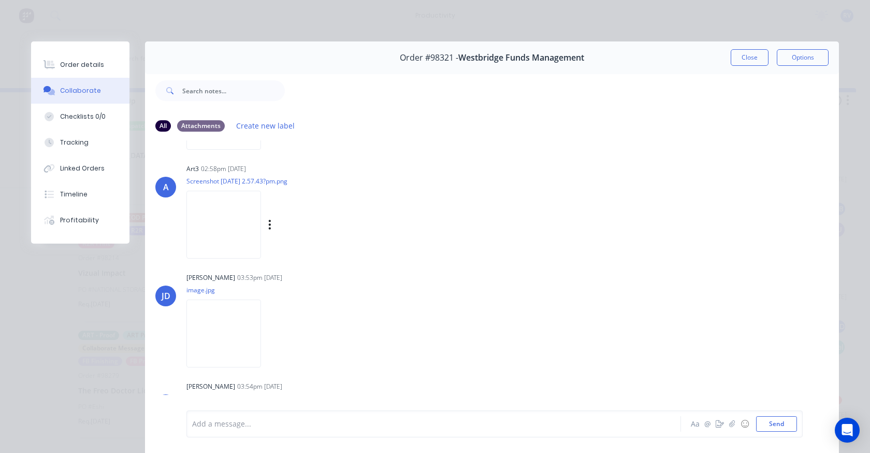
click at [248, 230] on img at bounding box center [223, 225] width 75 height 68
drag, startPoint x: 750, startPoint y: 61, endPoint x: 738, endPoint y: 60, distance: 12.5
click at [750, 60] on button "Close" at bounding box center [750, 57] width 38 height 17
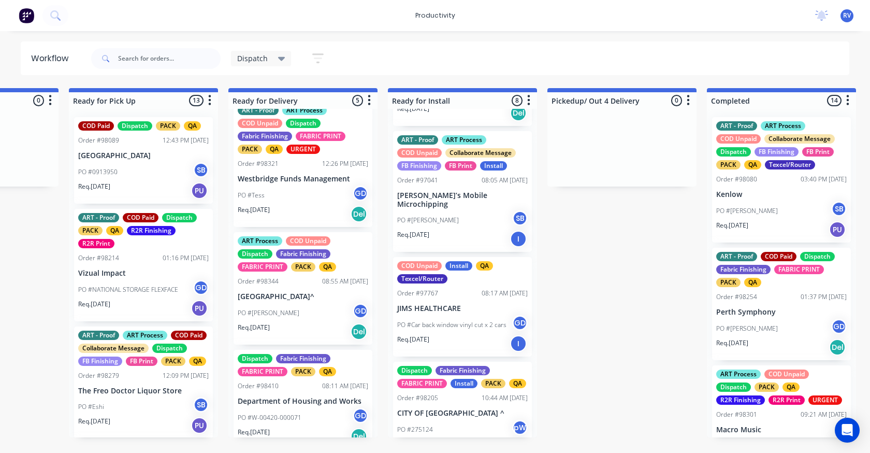
scroll to position [263, 0]
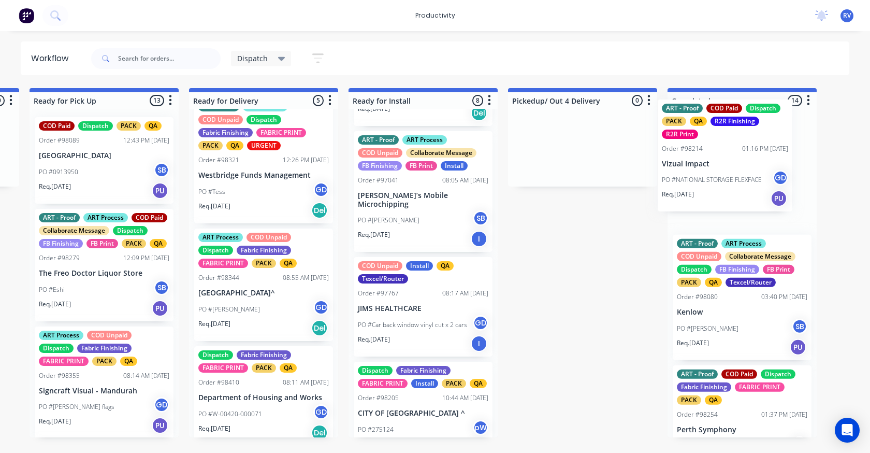
drag, startPoint x: 122, startPoint y: 284, endPoint x: 678, endPoint y: 163, distance: 569.7
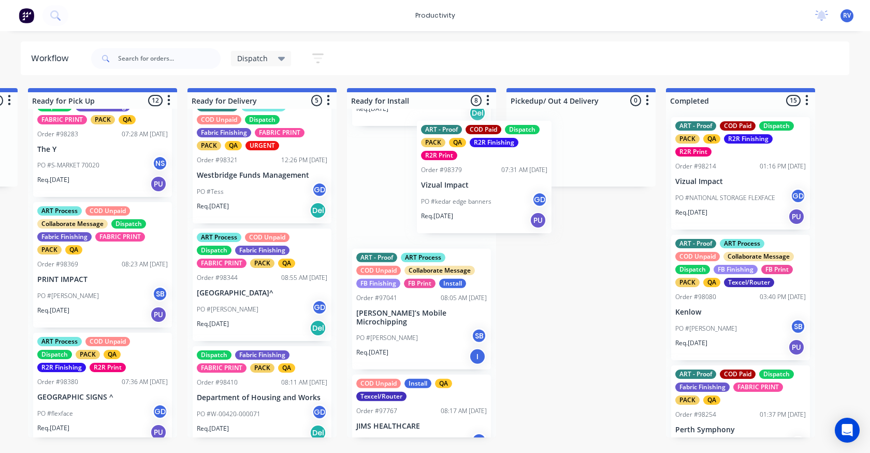
scroll to position [100, 0]
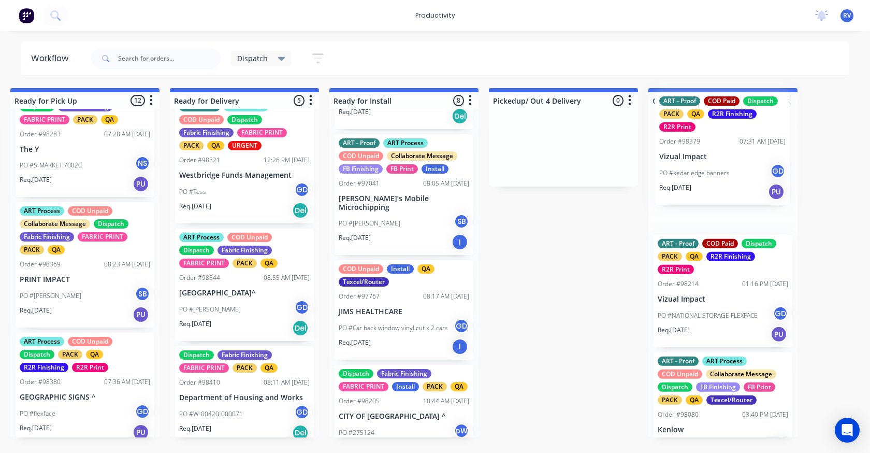
drag, startPoint x: 91, startPoint y: 308, endPoint x: 662, endPoint y: 175, distance: 585.9
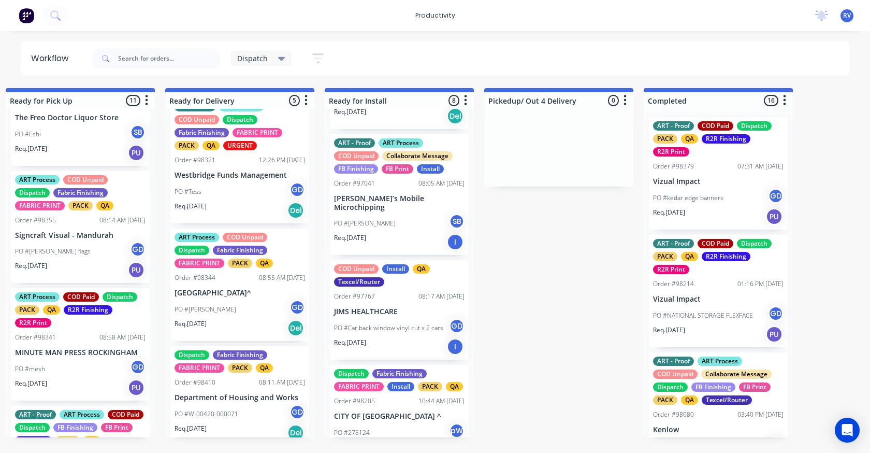
scroll to position [104, 0]
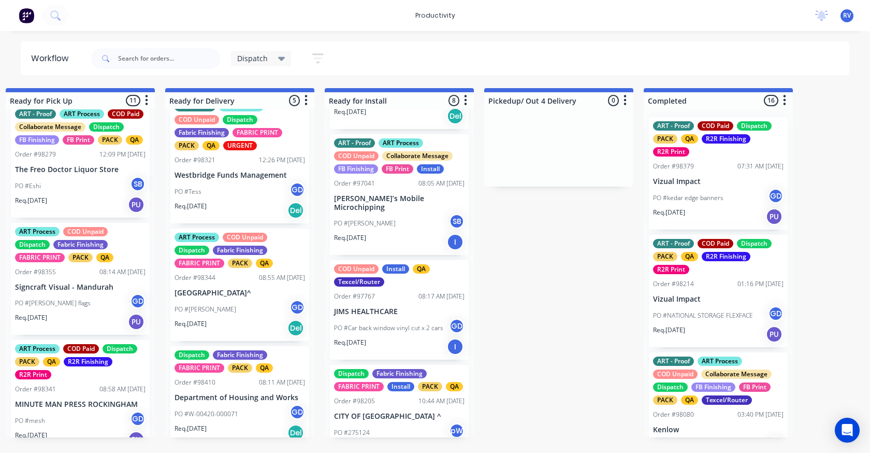
click at [67, 308] on p "PO #[PERSON_NAME] flags" at bounding box center [53, 302] width 76 height 9
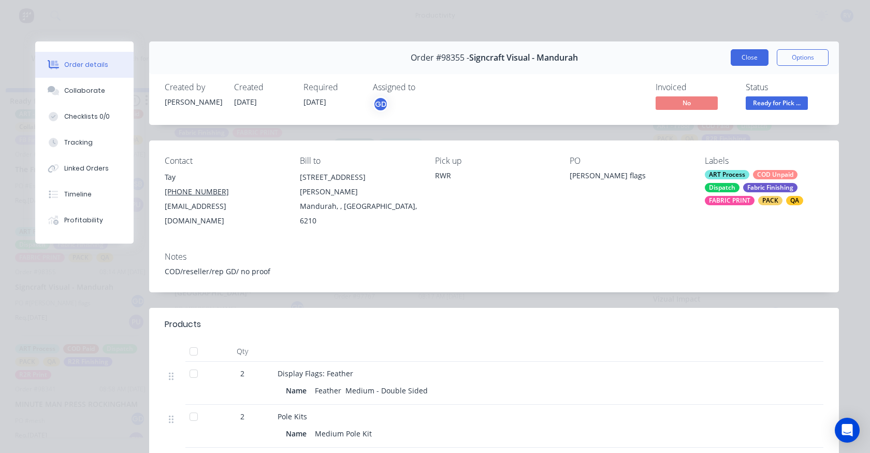
click at [757, 59] on button "Close" at bounding box center [750, 57] width 38 height 17
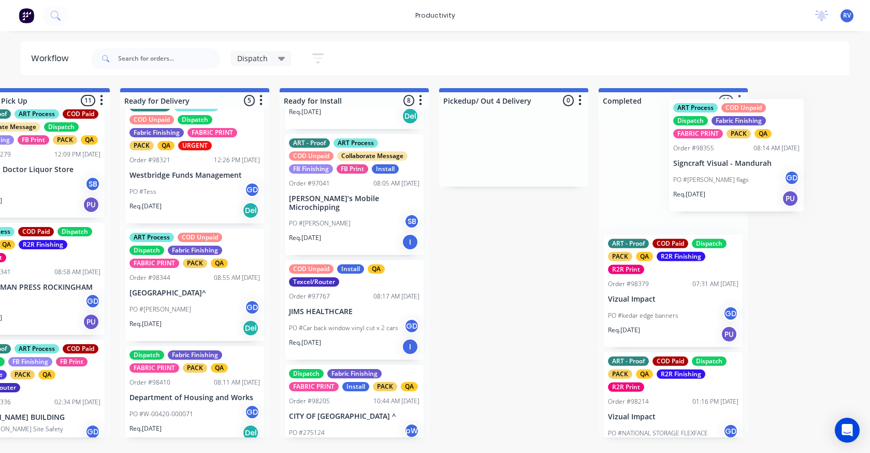
drag, startPoint x: 77, startPoint y: 329, endPoint x: 682, endPoint y: 171, distance: 626.0
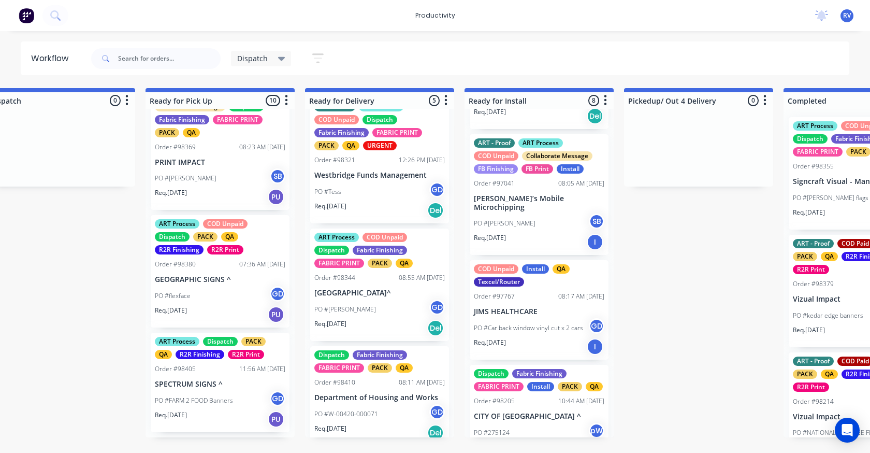
scroll to position [897, 0]
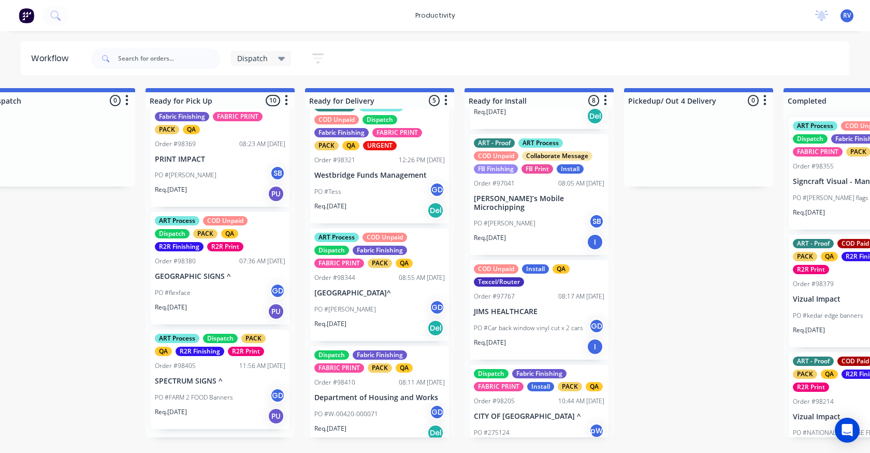
click at [203, 177] on div "PO #Frazer SB" at bounding box center [220, 175] width 130 height 20
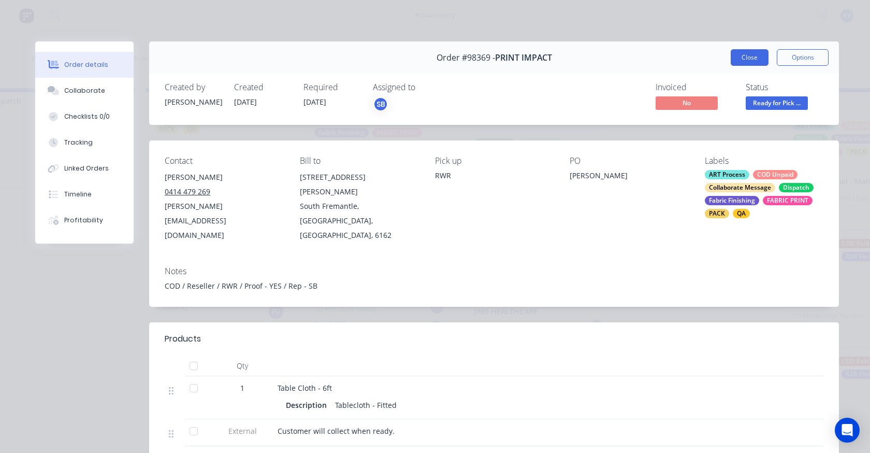
click at [735, 58] on button "Close" at bounding box center [750, 57] width 38 height 17
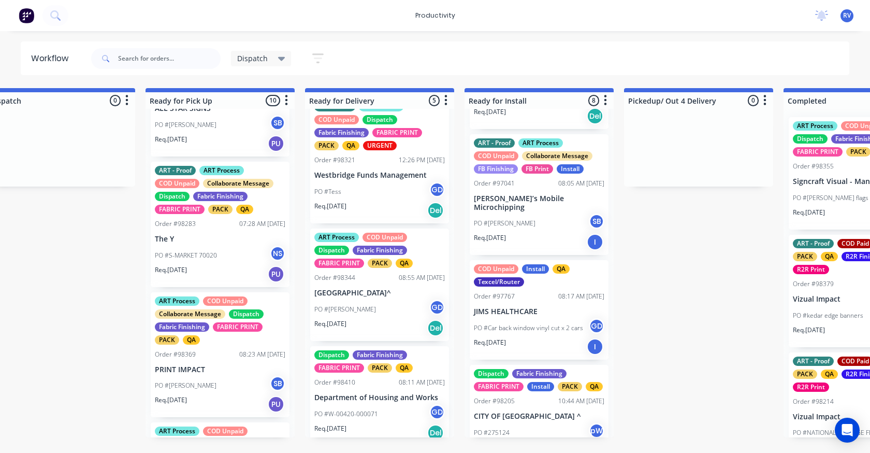
scroll to position [518, 0]
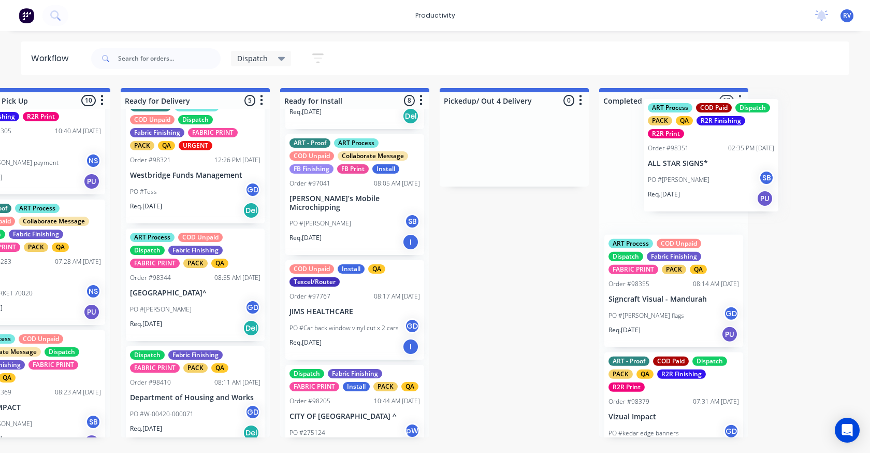
drag, startPoint x: 216, startPoint y: 285, endPoint x: 700, endPoint y: 161, distance: 499.3
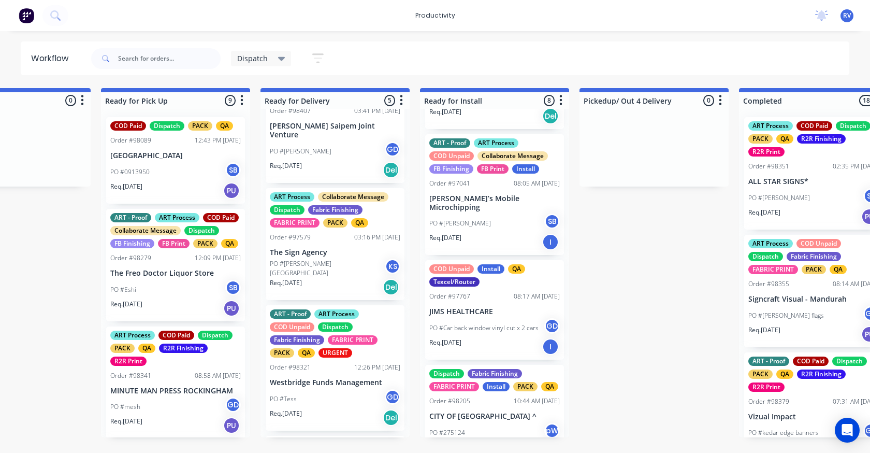
scroll to position [0, 0]
